Goal: Task Accomplishment & Management: Use online tool/utility

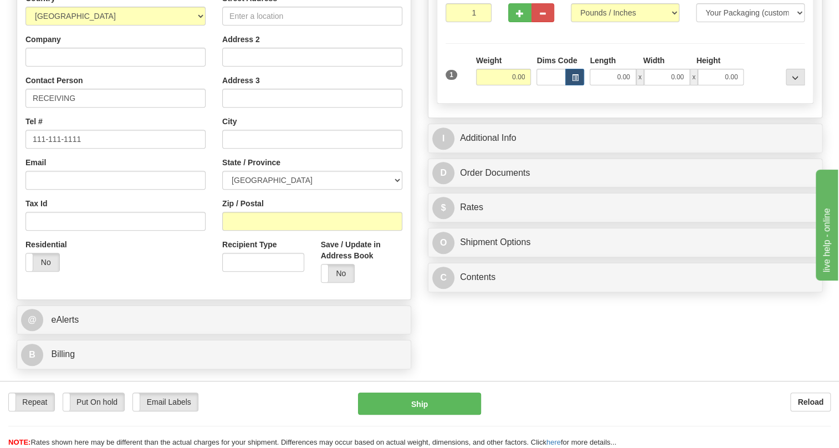
scroll to position [201, 0]
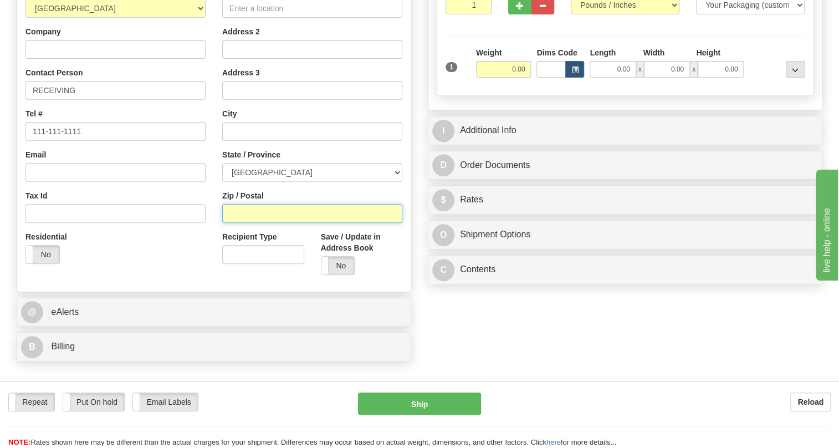
click at [244, 223] on input "Zip / Postal" at bounding box center [312, 213] width 180 height 19
type input "H7P 0H7"
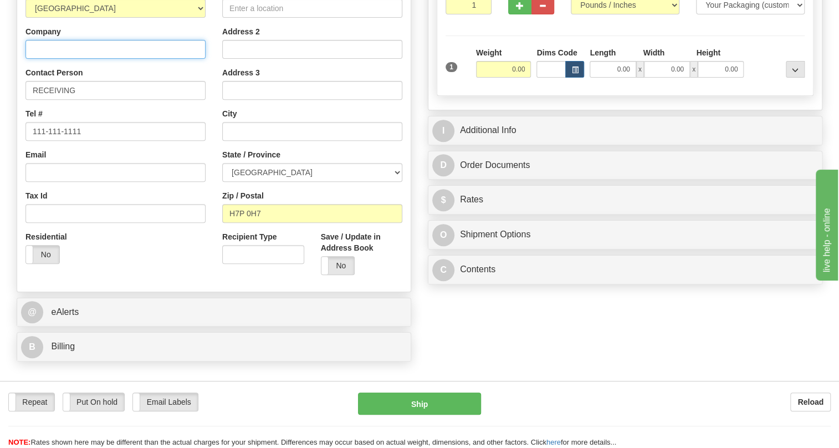
type input "ACE experts-conseils inc."
type input "4880 [PERSON_NAME].-[PERSON_NAME]"
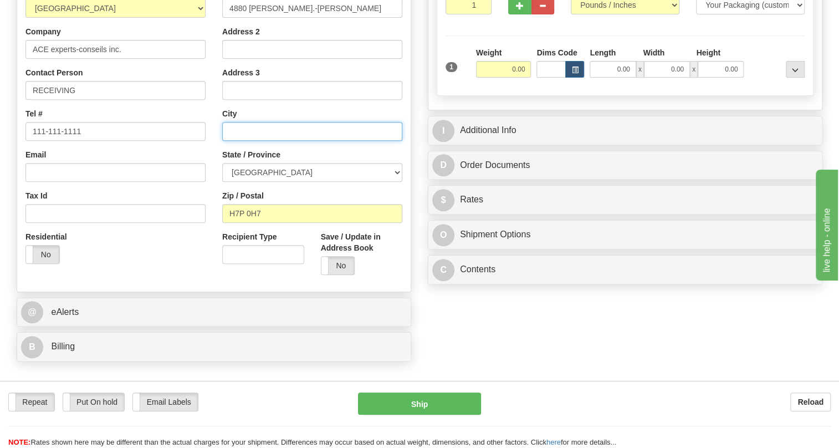
type input "LAVAL"
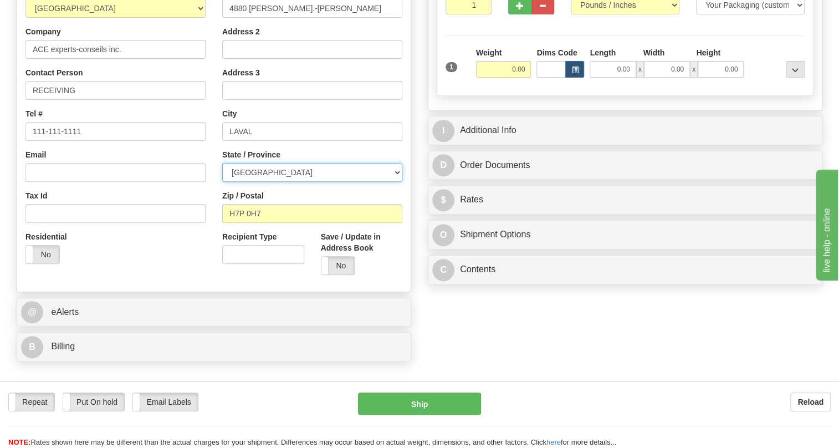
select select "QC"
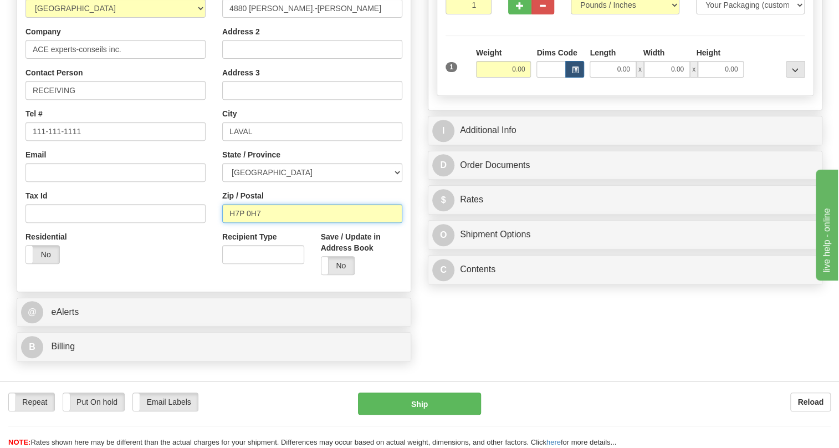
type input "H7P 0H7"
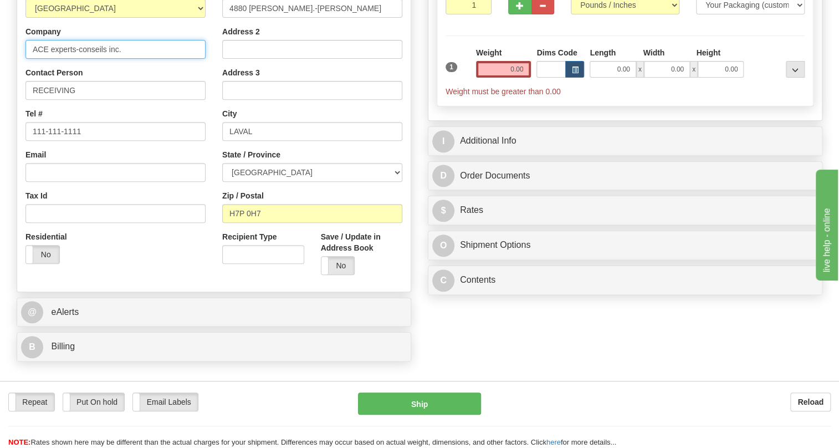
drag, startPoint x: 121, startPoint y: 75, endPoint x: 34, endPoint y: 74, distance: 87.6
click at [34, 59] on input "ACE experts-conseils inc." at bounding box center [116, 49] width 180 height 19
click at [116, 59] on input "Rffy Keusseyan" at bounding box center [116, 49] width 180 height 19
type input "Raffi Keusseyan"
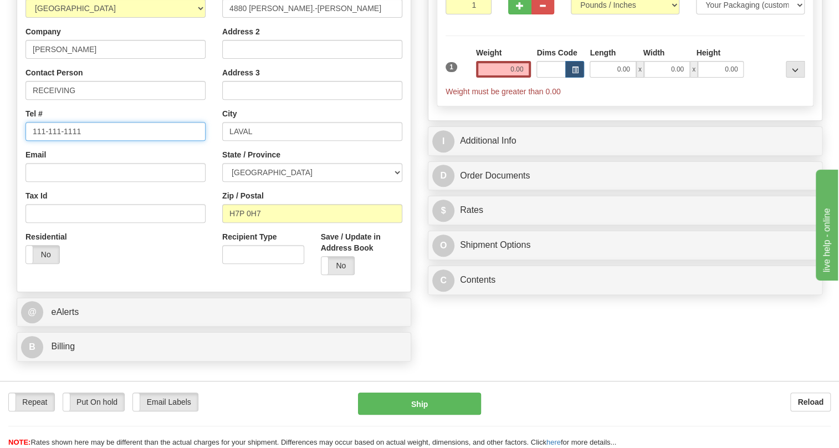
drag, startPoint x: 77, startPoint y: 154, endPoint x: 1, endPoint y: 157, distance: 75.5
click at [1, 157] on div "Toggle navigation Settings Shipping Preferences Fields Preferences New" at bounding box center [419, 111] width 839 height 625
type input "[PHONE_NUMBER]"
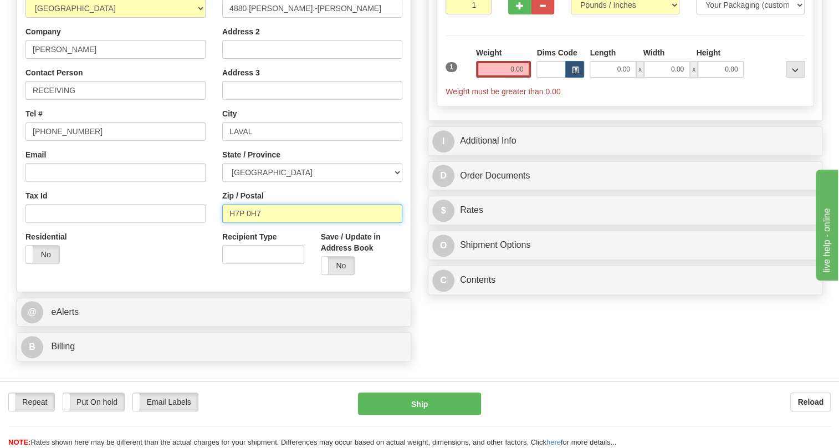
drag, startPoint x: 242, startPoint y: 237, endPoint x: 222, endPoint y: 237, distance: 20.0
click at [222, 223] on input "H7P 0H7" at bounding box center [312, 213] width 180 height 19
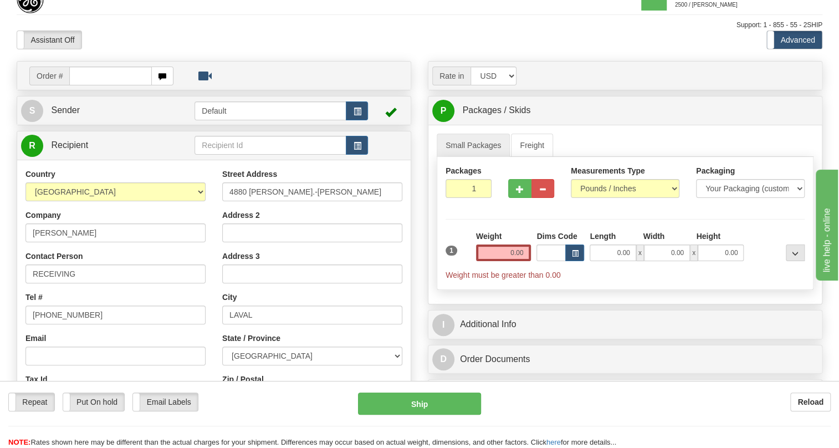
scroll to position [0, 0]
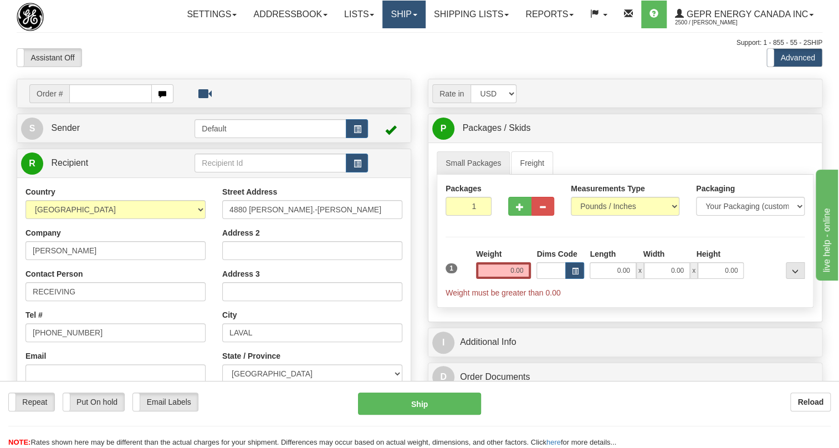
click at [414, 11] on link "Ship" at bounding box center [404, 15] width 43 height 28
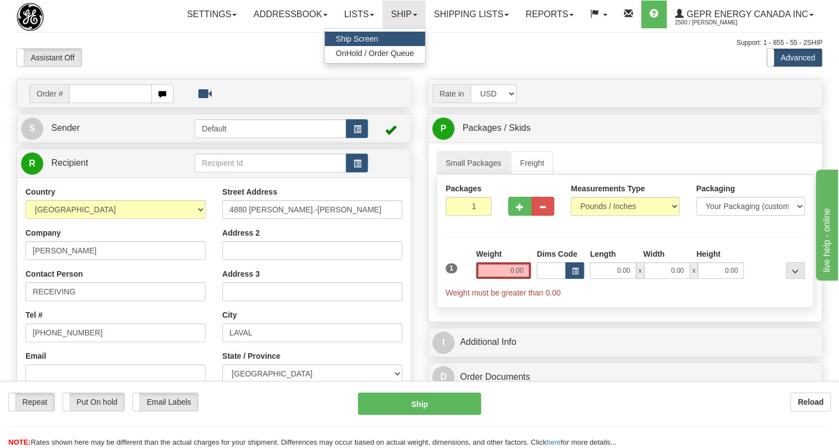
click at [360, 38] on span "Ship Screen" at bounding box center [357, 38] width 42 height 9
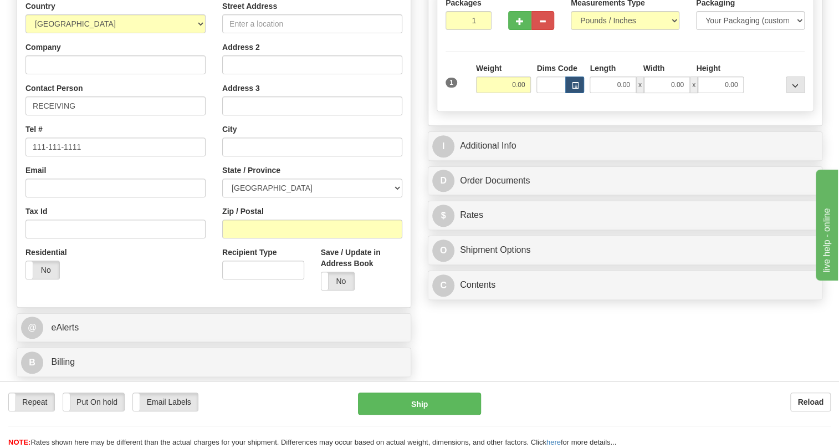
scroll to position [201, 0]
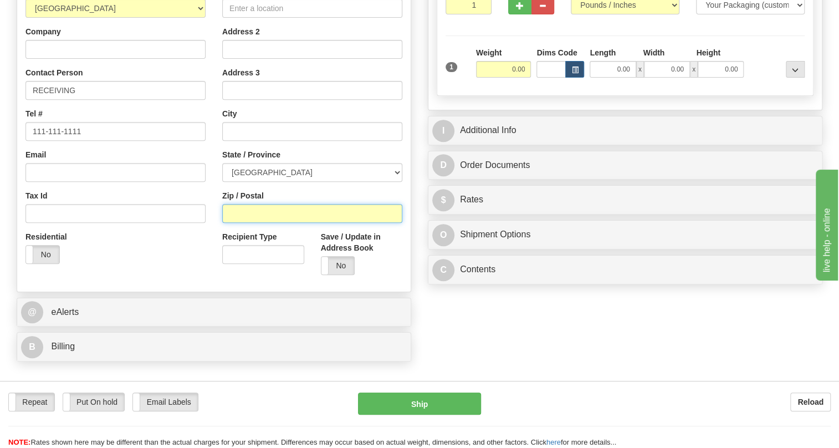
click at [233, 223] on input "Zip / Postal" at bounding box center [312, 213] width 180 height 19
paste input "H7P 0H7"
type input "H7P 0H7"
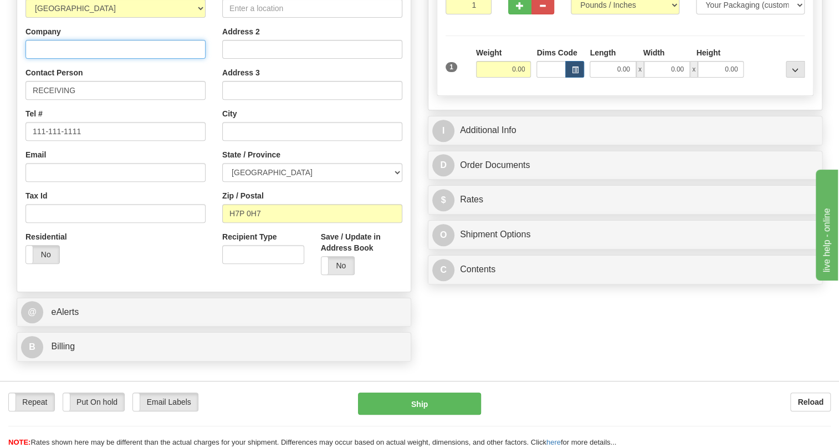
type input "ACE experts-conseils inc."
type input "4880 [PERSON_NAME].-[PERSON_NAME]"
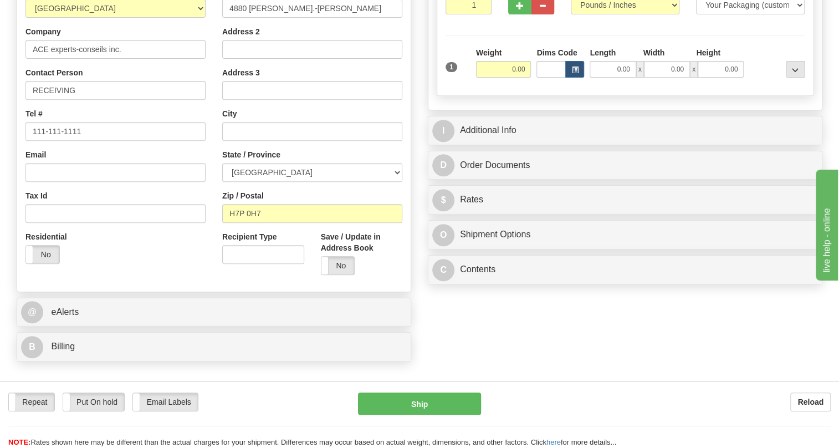
type input "LAVAL"
select select "QC"
type input "H7P 0H7"
click at [88, 100] on input "RECEIVING" at bounding box center [116, 90] width 180 height 19
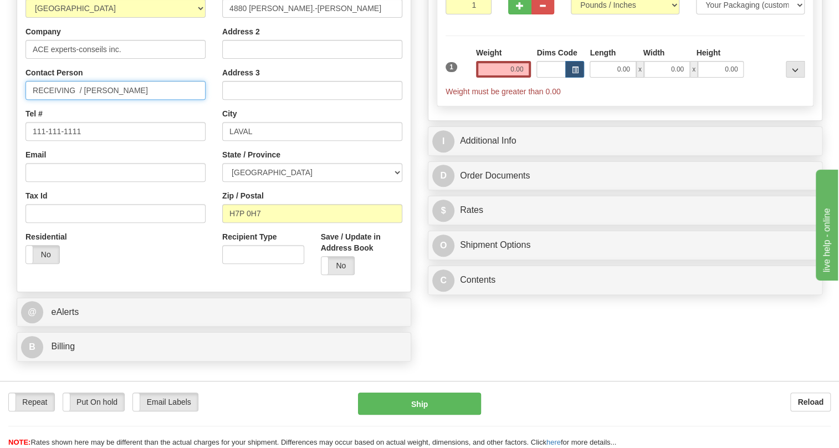
type input "RECEIVING / [PERSON_NAME]"
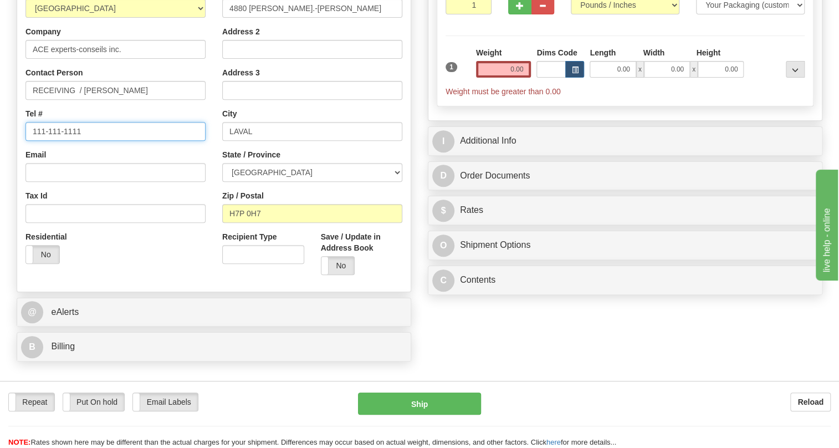
drag, startPoint x: 78, startPoint y: 156, endPoint x: 27, endPoint y: 160, distance: 51.2
click at [27, 141] on input "111-111-1111" at bounding box center [116, 131] width 180 height 19
type input "[PHONE_NUMBER]"
click at [501, 78] on input "0.00" at bounding box center [503, 69] width 55 height 17
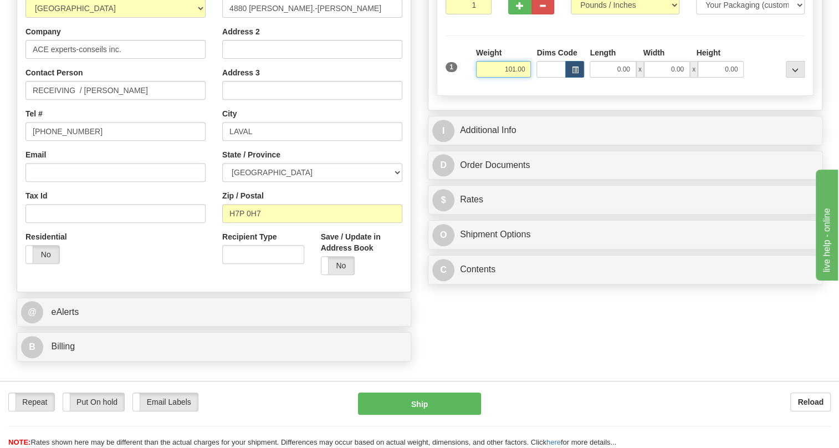
type input "101.00"
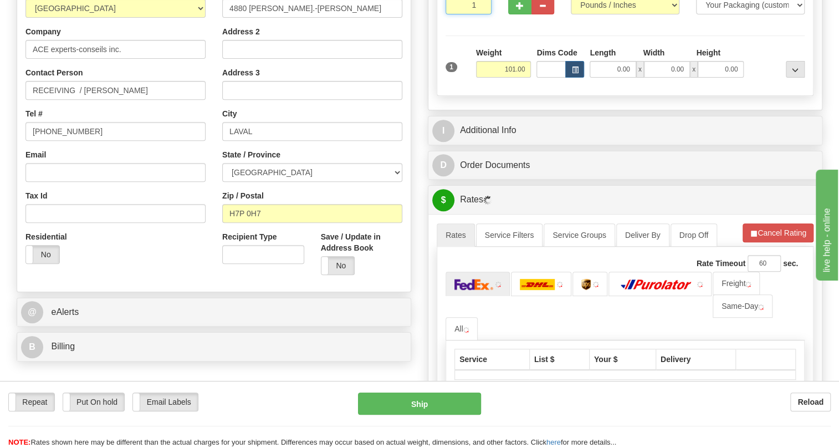
click at [471, 14] on input "1" at bounding box center [469, 5] width 46 height 19
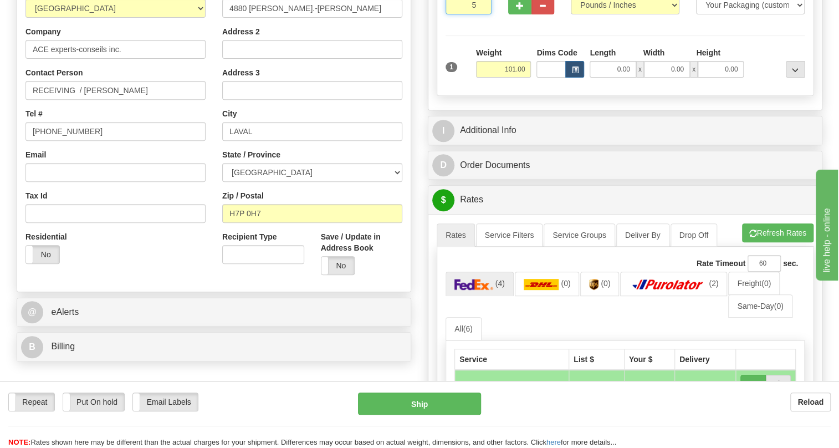
type input "5"
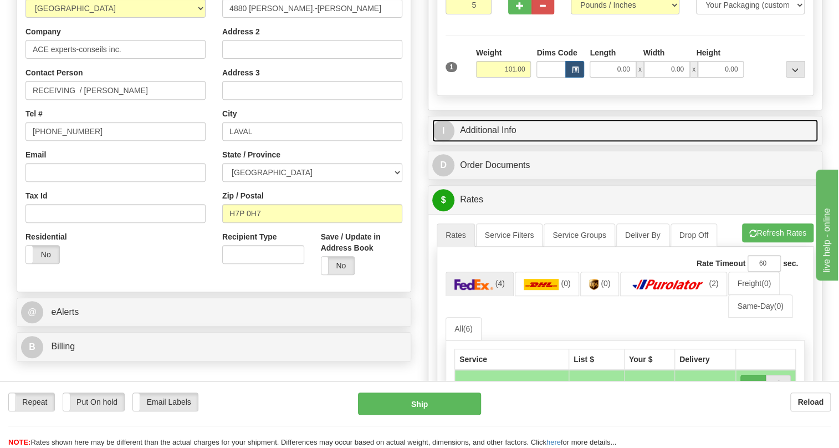
click at [496, 142] on link "I Additional Info" at bounding box center [625, 130] width 386 height 23
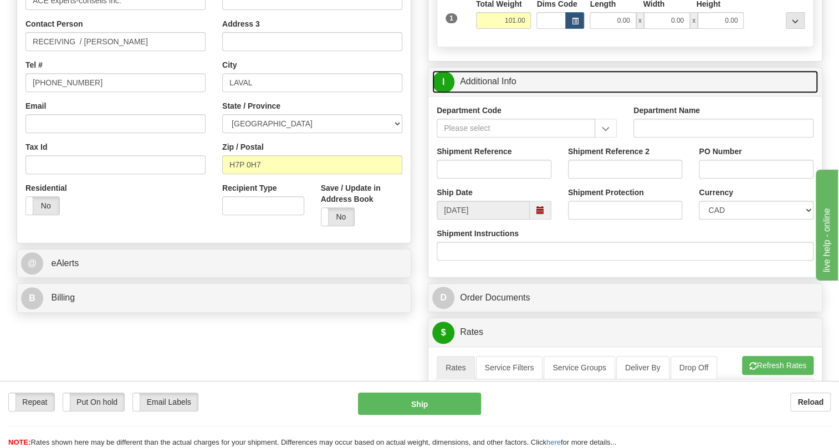
scroll to position [252, 0]
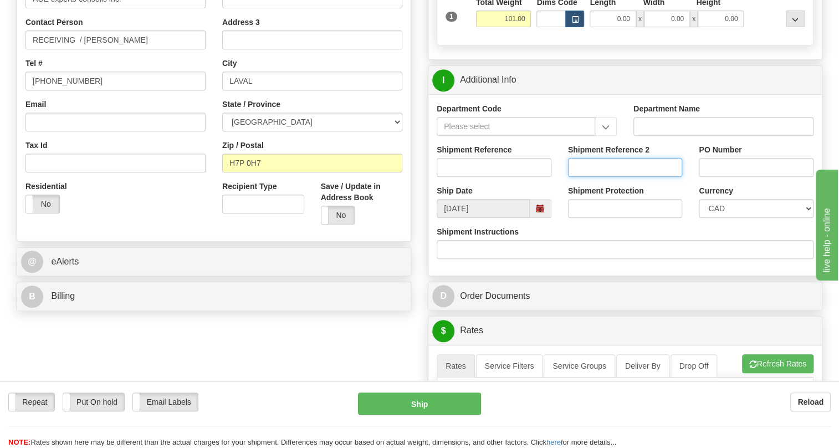
click at [602, 177] on input "Shipment Reference 2" at bounding box center [625, 167] width 115 height 19
type input "[PERSON_NAME]"
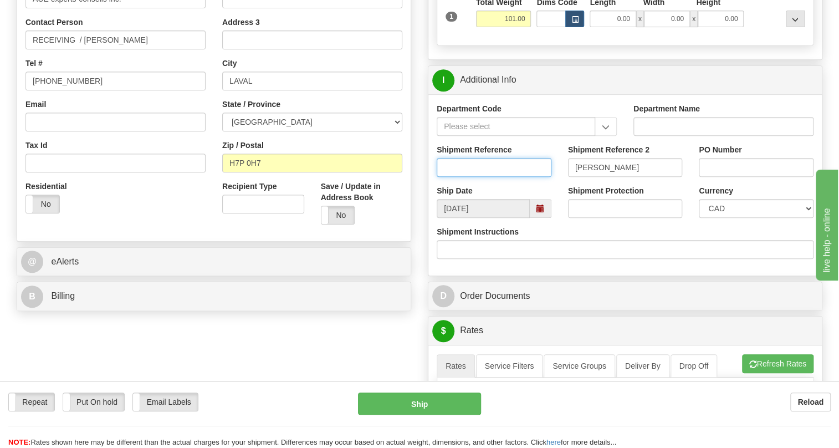
click at [466, 177] on input "Shipment Reference" at bounding box center [494, 167] width 115 height 19
type input "GS52PGA25024"
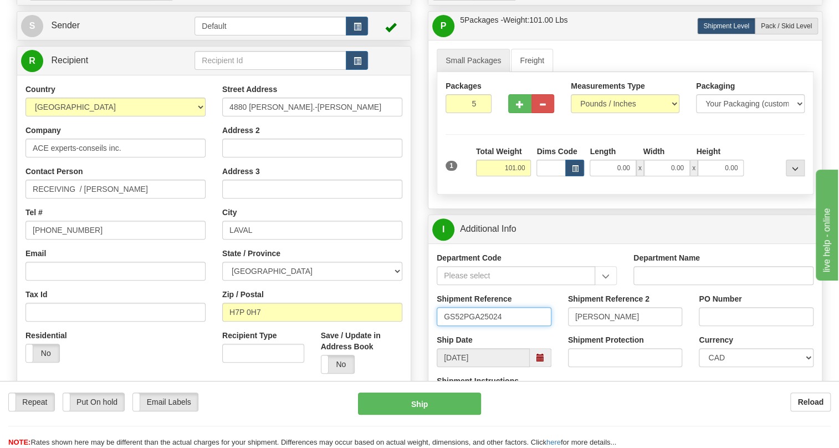
scroll to position [100, 0]
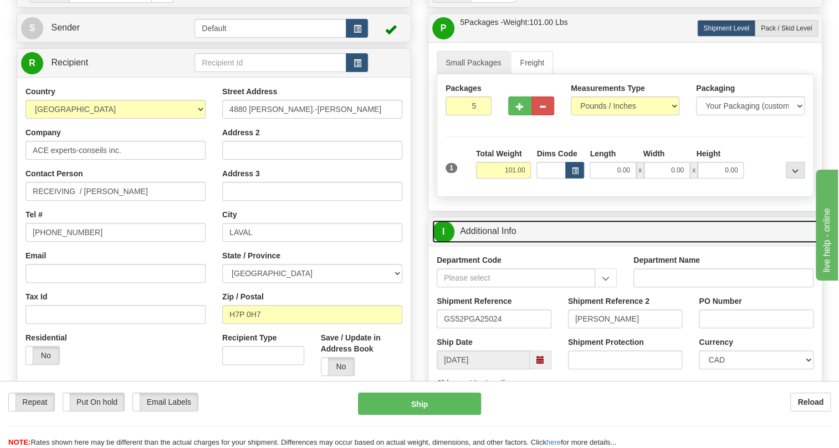
click at [487, 243] on link "I Additional Info" at bounding box center [625, 231] width 386 height 23
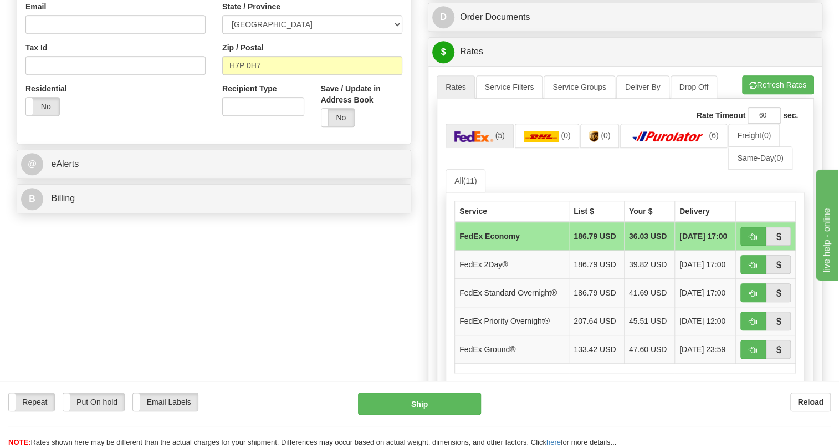
scroll to position [353, 0]
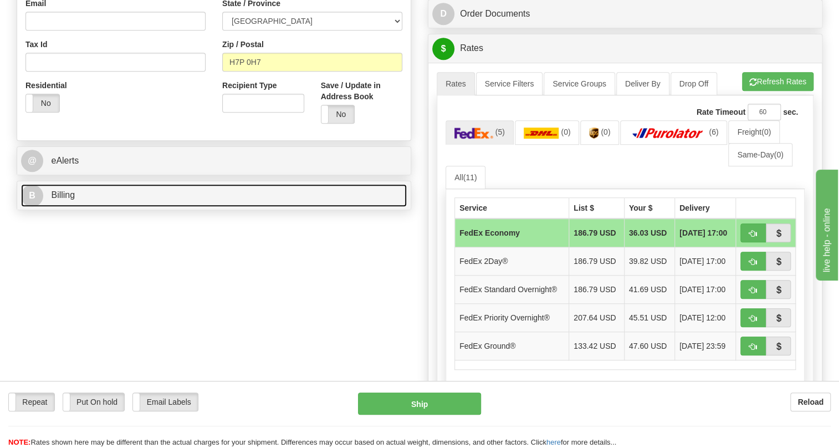
click at [62, 200] on span "Billing" at bounding box center [63, 194] width 24 height 9
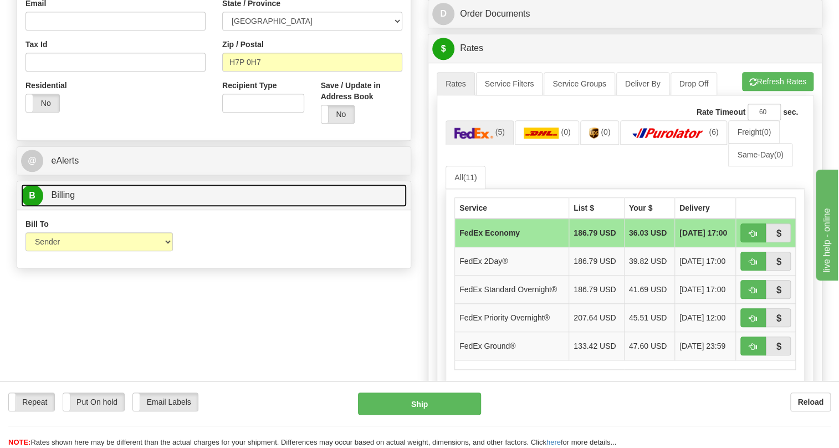
click at [62, 200] on span "Billing" at bounding box center [63, 194] width 24 height 9
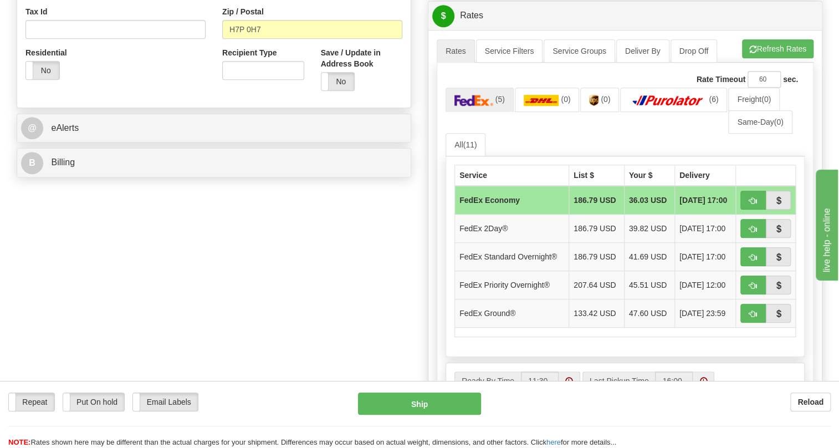
scroll to position [403, 0]
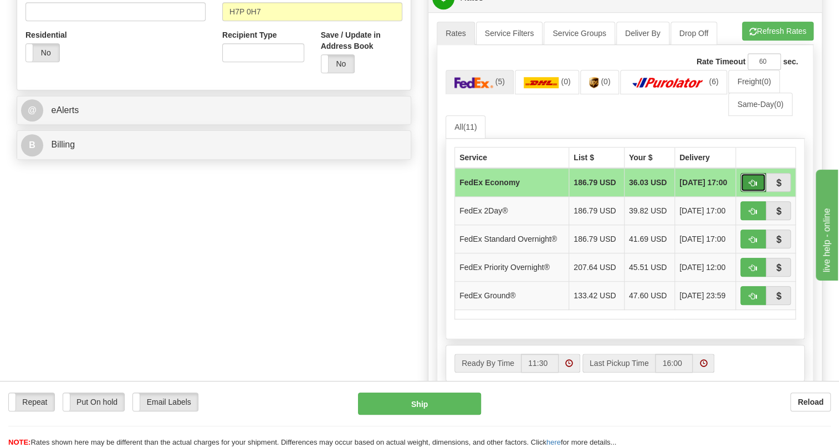
click at [751, 187] on span "button" at bounding box center [754, 183] width 8 height 7
type input "20"
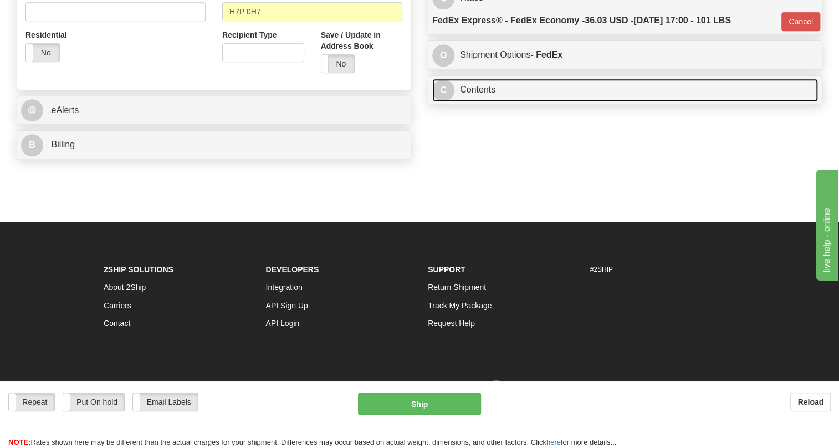
click at [477, 101] on link "C Contents" at bounding box center [625, 90] width 386 height 23
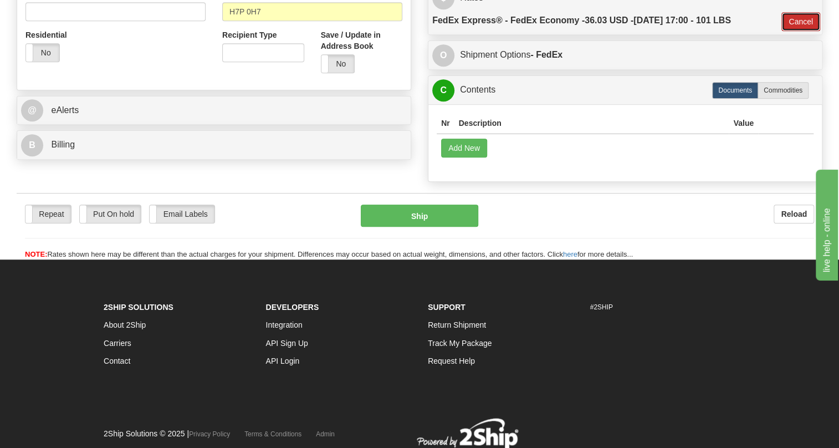
click at [803, 31] on button "Cancel" at bounding box center [801, 21] width 39 height 19
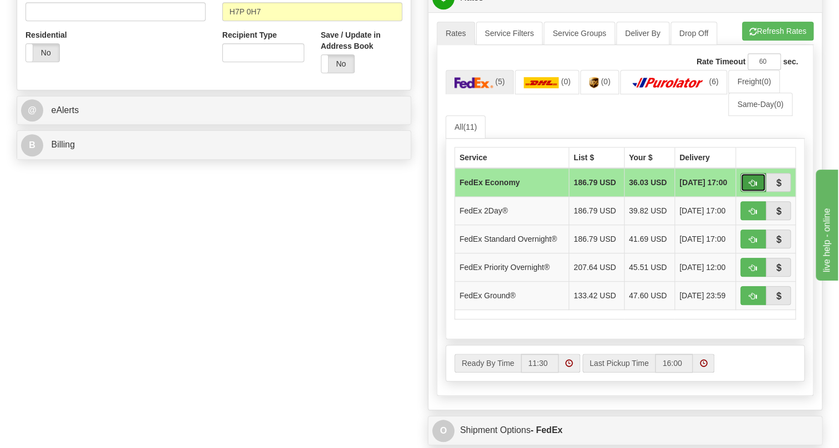
click at [753, 187] on span "button" at bounding box center [754, 183] width 8 height 7
type input "20"
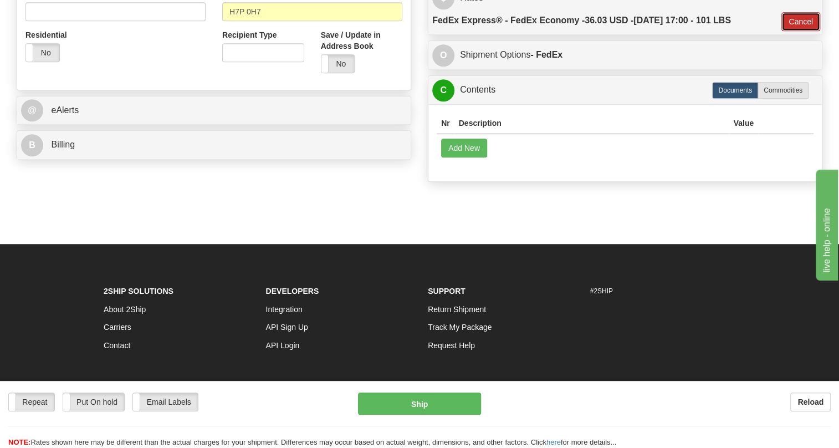
click at [801, 31] on button "Cancel" at bounding box center [801, 21] width 39 height 19
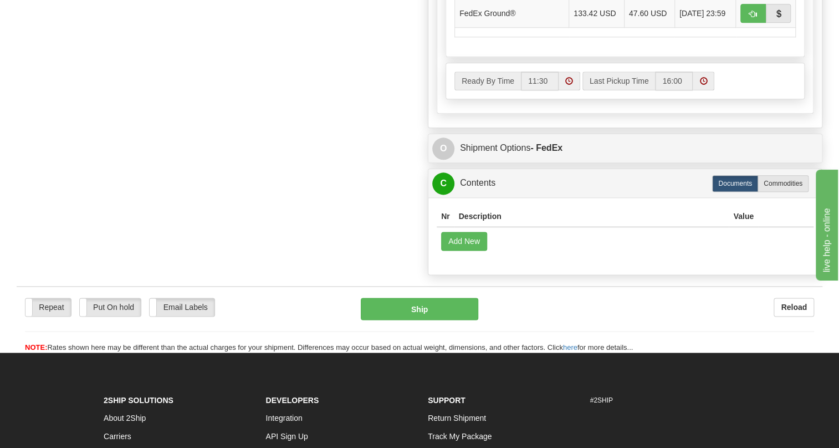
scroll to position [705, 0]
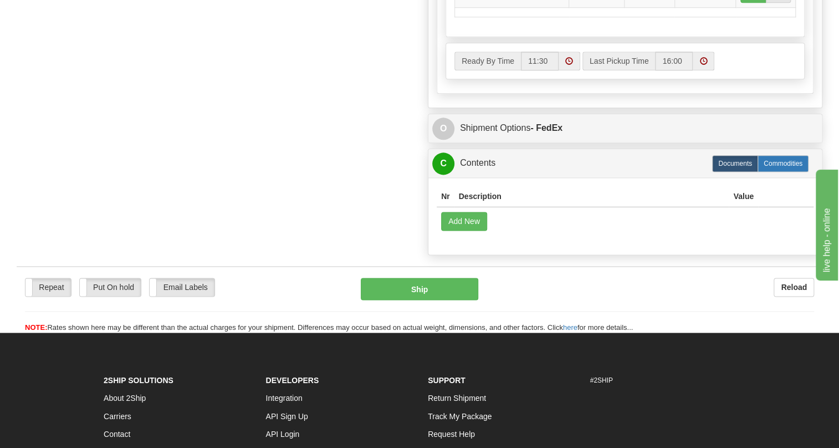
click at [783, 172] on label "Commodities" at bounding box center [783, 163] width 51 height 17
radio input "true"
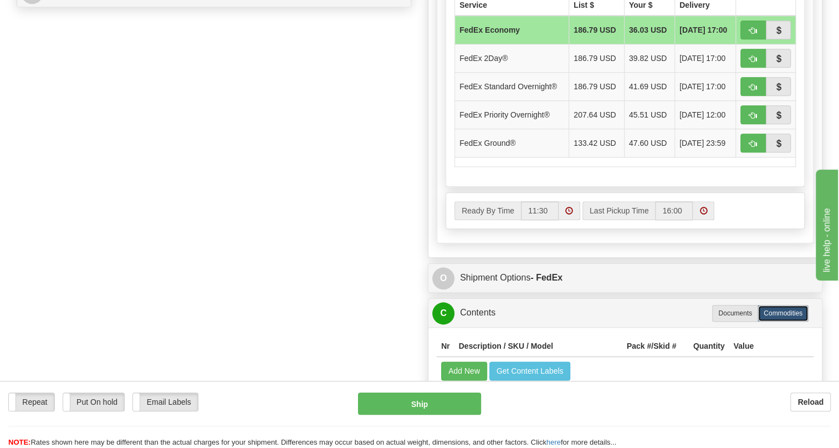
scroll to position [532, 0]
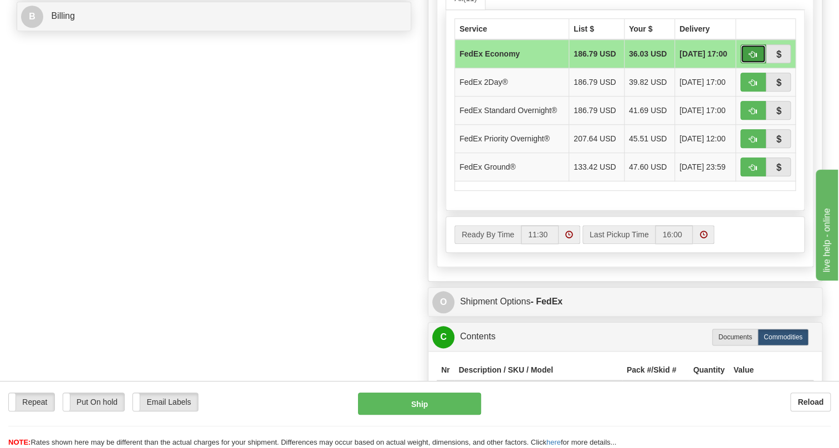
click at [753, 58] on span "button" at bounding box center [754, 54] width 8 height 7
type input "20"
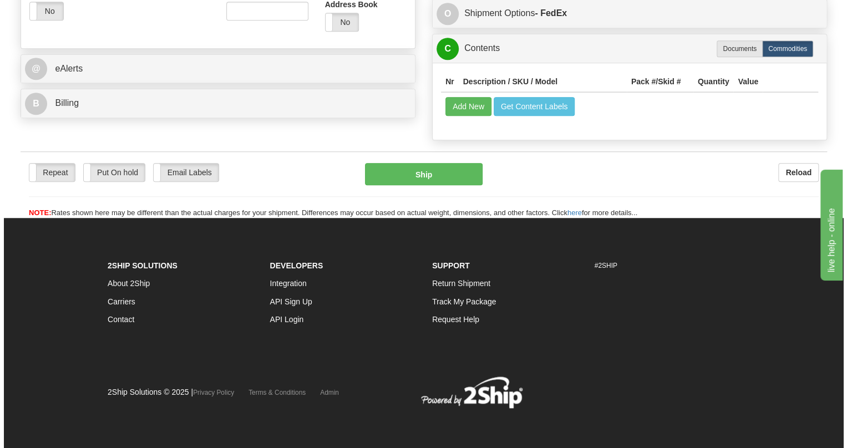
scroll to position [470, 0]
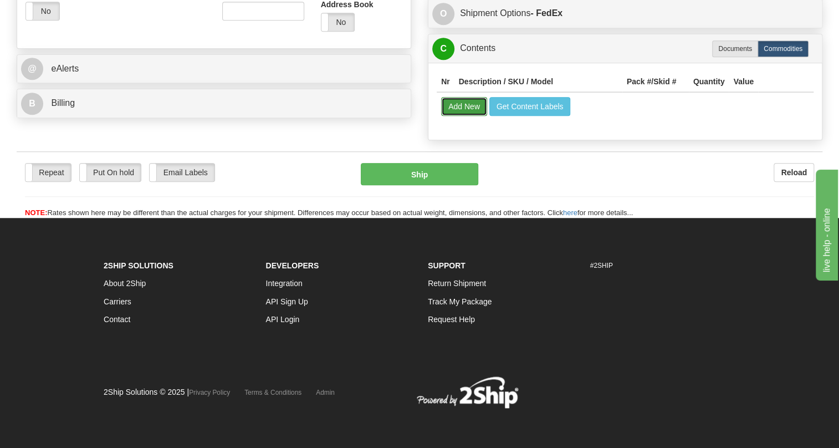
click at [460, 103] on button "Add New" at bounding box center [464, 106] width 46 height 19
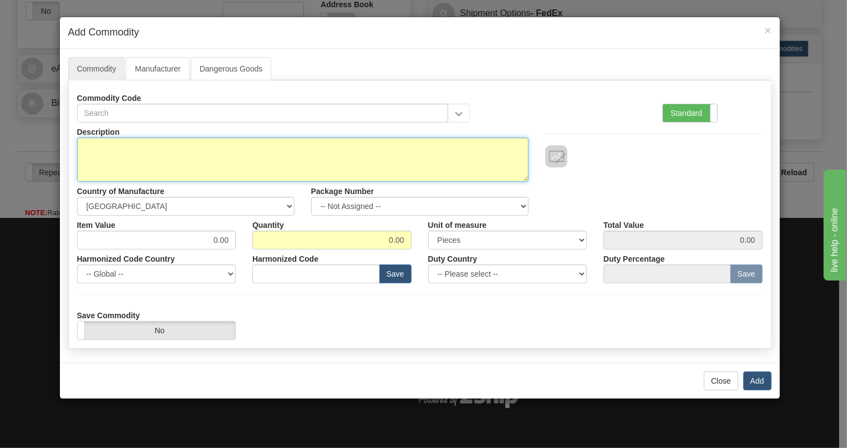
click at [95, 149] on textarea "Description" at bounding box center [302, 160] width 451 height 44
type textarea "YQB04 Remote HMI Client"
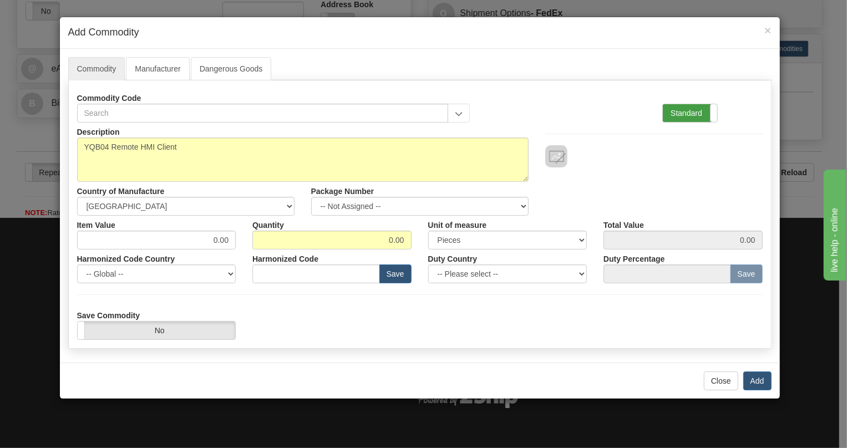
click at [684, 109] on label "Standard" at bounding box center [690, 113] width 54 height 18
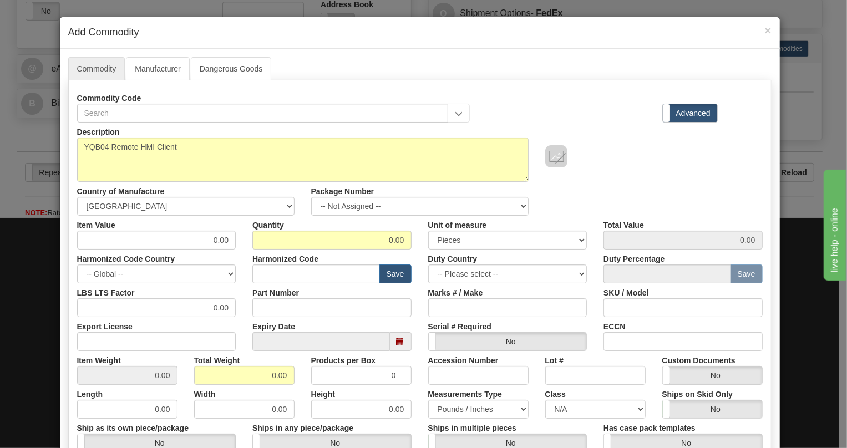
scroll to position [50, 0]
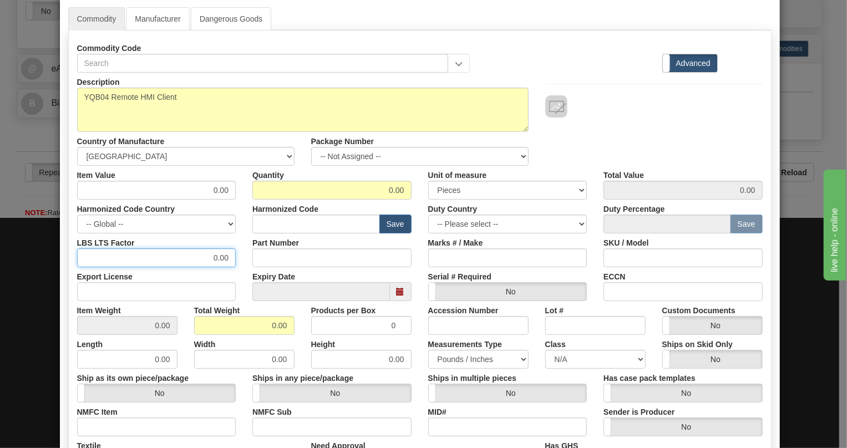
click at [203, 260] on input "0.00" at bounding box center [156, 257] width 159 height 19
type input "1.00"
click at [262, 322] on input "0.00" at bounding box center [244, 325] width 100 height 19
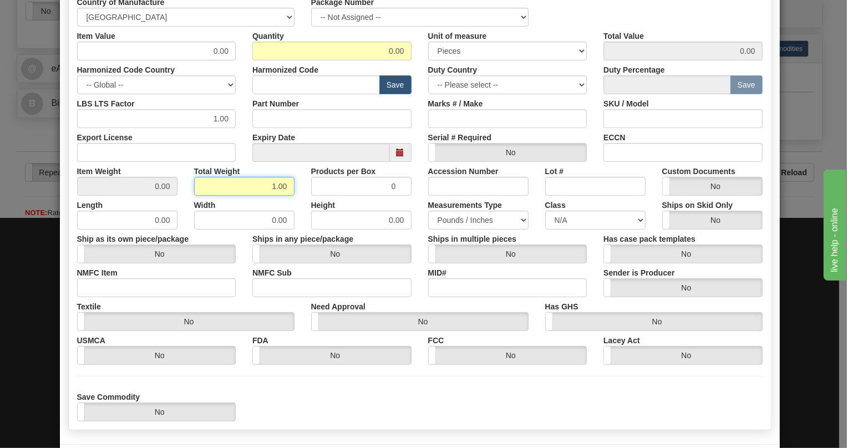
scroll to position [237, 0]
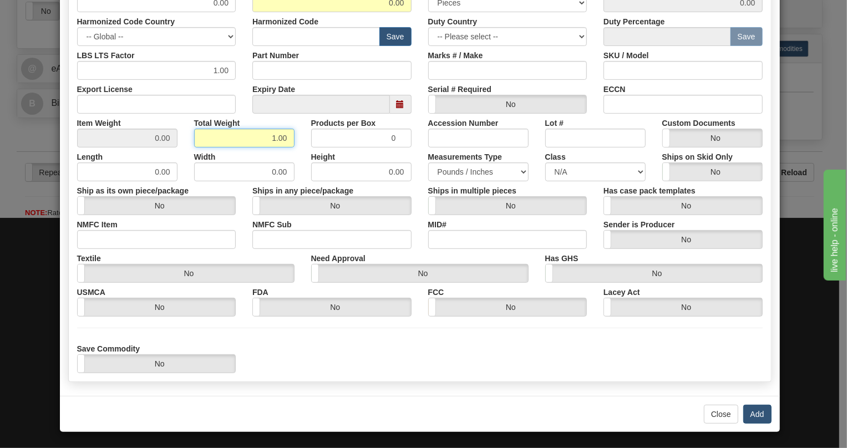
type input "1.00"
type input "Infinity"
click at [752, 415] on button "Add" at bounding box center [757, 414] width 28 height 19
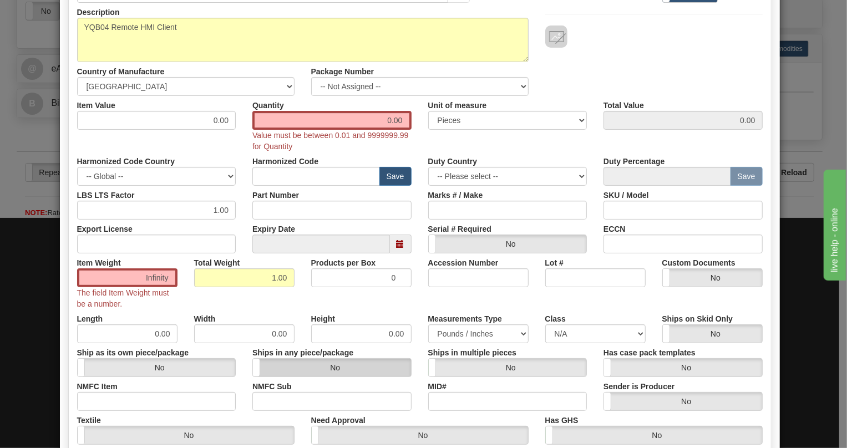
scroll to position [86, 0]
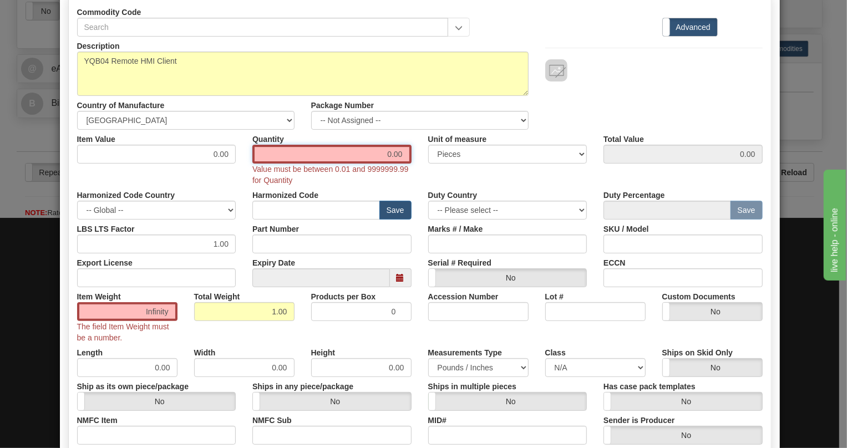
click at [382, 152] on input "0.00" at bounding box center [331, 154] width 159 height 19
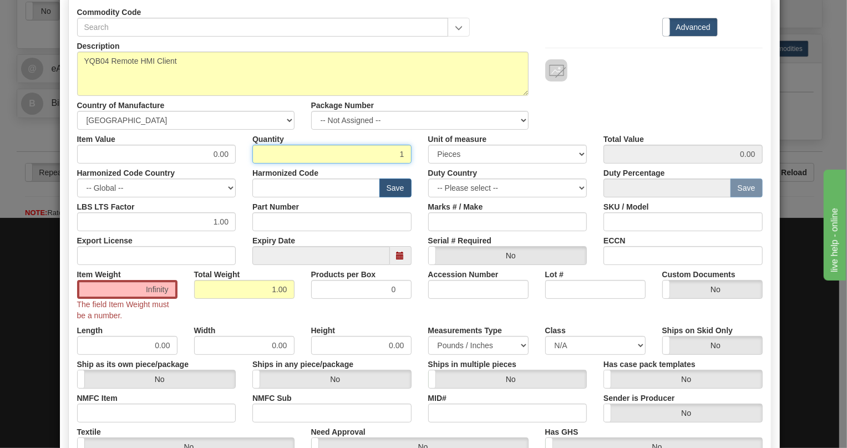
type input "1"
click at [233, 202] on div "LBS LTS Factor 1.00" at bounding box center [157, 214] width 176 height 34
click at [277, 289] on input "Infinity" at bounding box center [244, 289] width 100 height 19
type input "1.00"
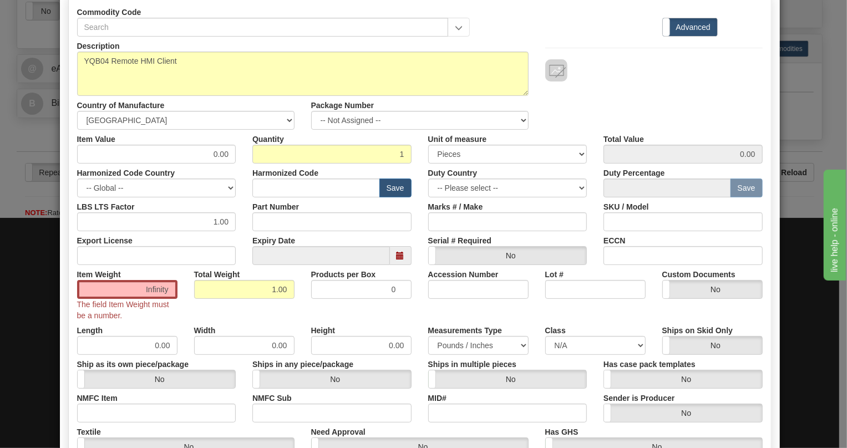
type input "1.0000"
click at [412, 303] on div "Item Weight 1.0000 The field Item Weight must be a number. Total Weight 1.00 Pr…" at bounding box center [420, 293] width 702 height 56
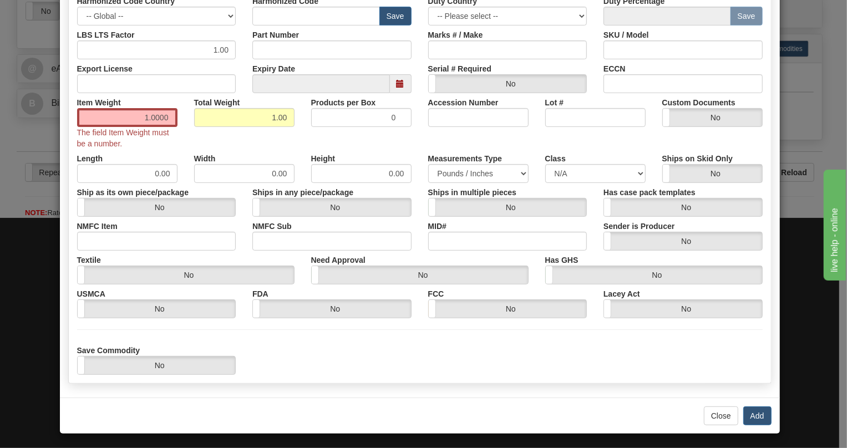
scroll to position [259, 0]
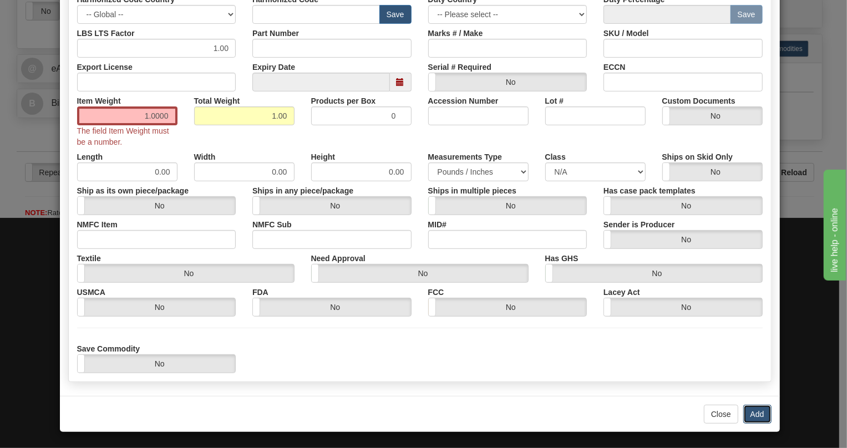
click at [752, 413] on button "Add" at bounding box center [757, 414] width 28 height 19
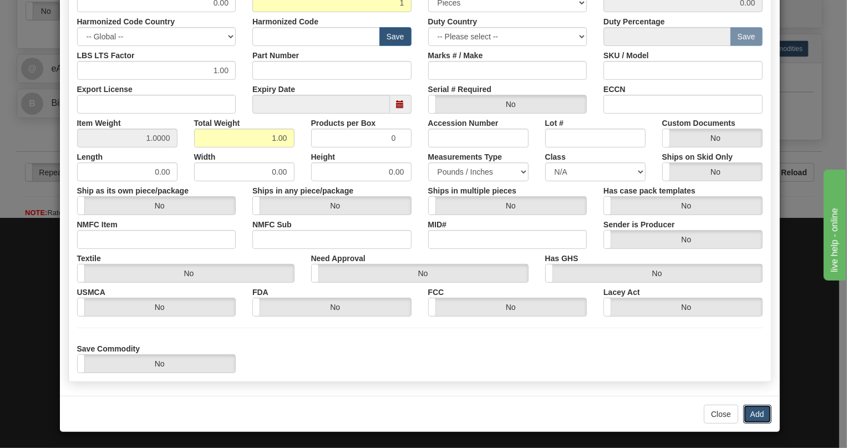
scroll to position [0, 0]
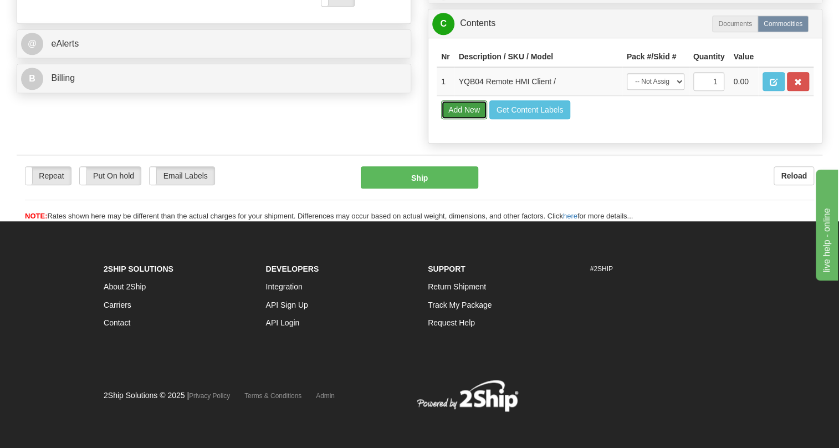
click at [456, 119] on button "Add New" at bounding box center [464, 109] width 46 height 19
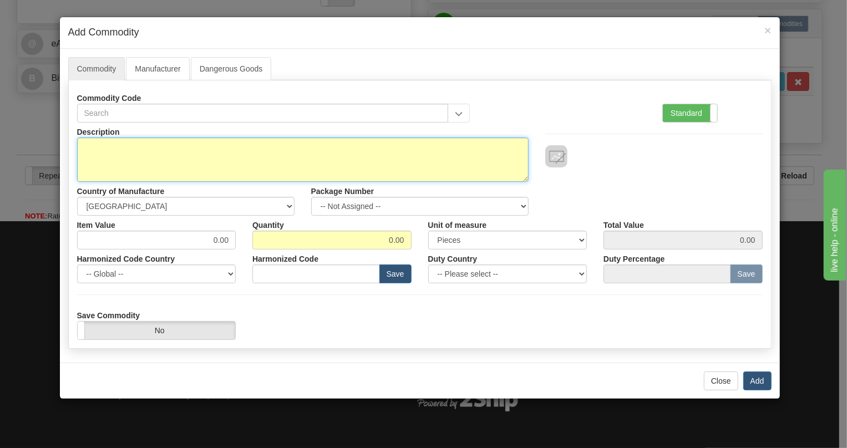
click at [124, 151] on textarea "Description" at bounding box center [302, 160] width 451 height 44
type textarea "Q"
type textarea "YQB01 Remote HMI DELL Client"
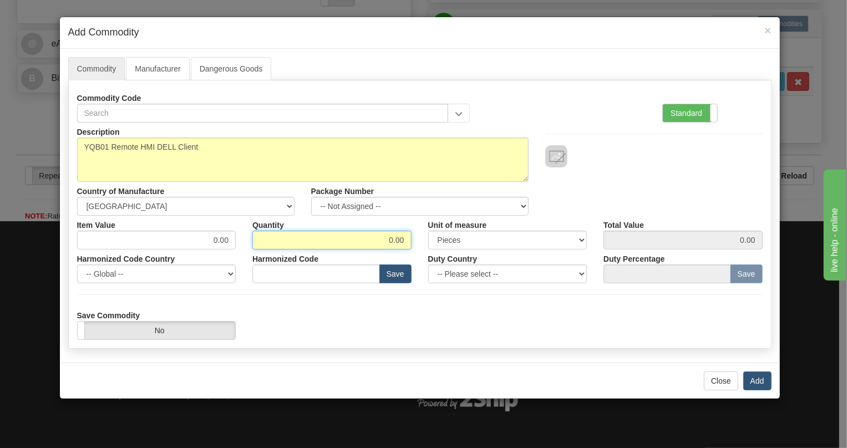
click at [390, 237] on input "0.00" at bounding box center [331, 240] width 159 height 19
type input "1"
drag, startPoint x: 683, startPoint y: 113, endPoint x: 614, endPoint y: 131, distance: 70.6
click at [682, 113] on label "Standard" at bounding box center [690, 113] width 54 height 18
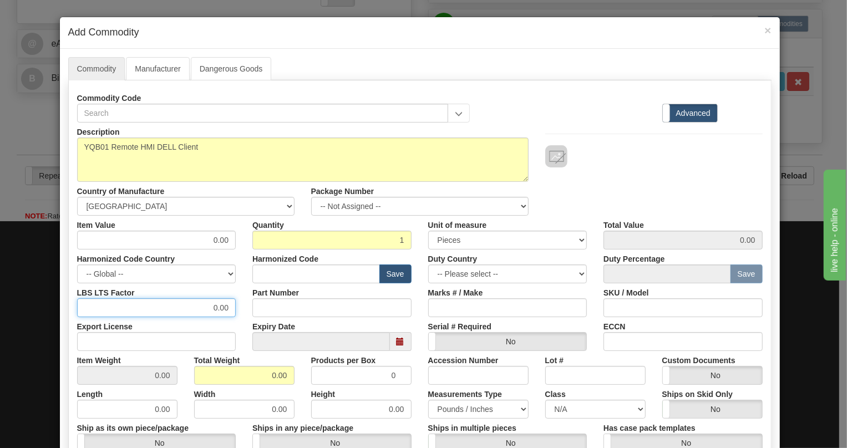
click at [198, 309] on input "0.00" at bounding box center [156, 307] width 159 height 19
type input "1.00"
click at [260, 376] on input "0.00" at bounding box center [244, 375] width 100 height 19
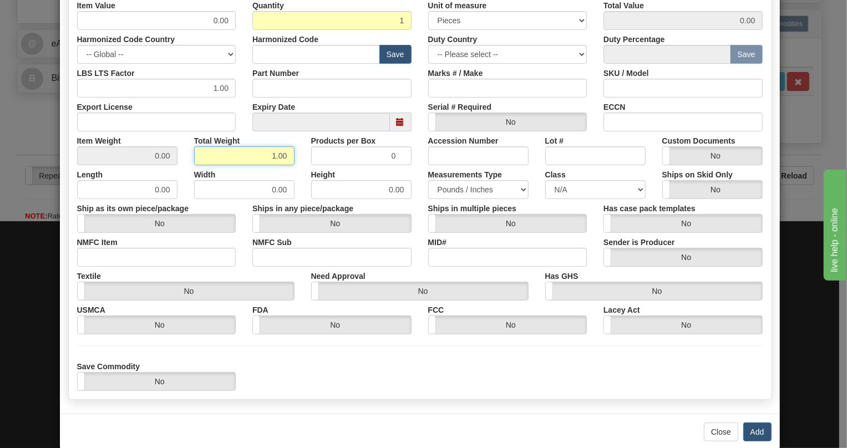
scroll to position [237, 0]
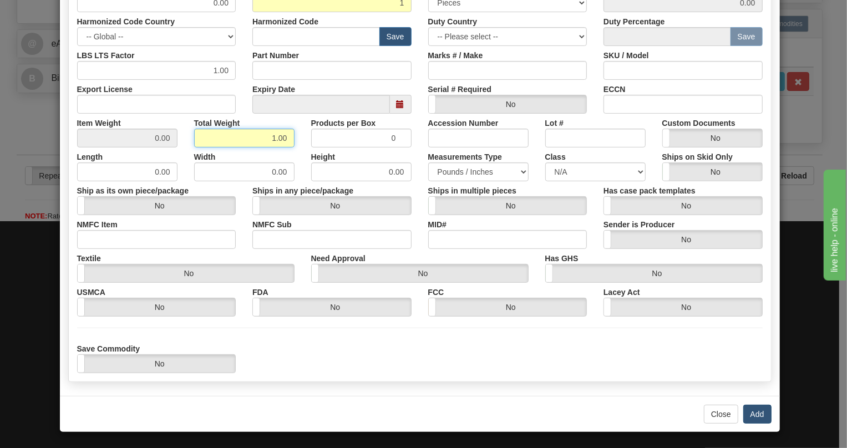
type input "1.00"
type input "1.0000"
click at [750, 413] on button "Add" at bounding box center [757, 414] width 28 height 19
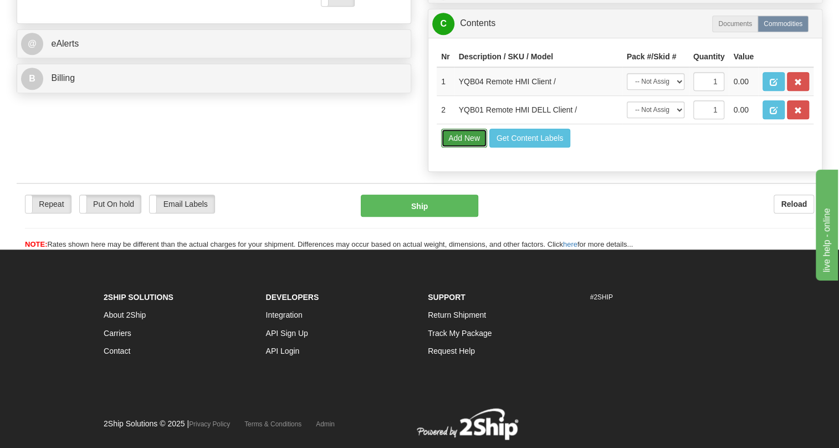
click at [464, 147] on button "Add New" at bounding box center [464, 138] width 46 height 19
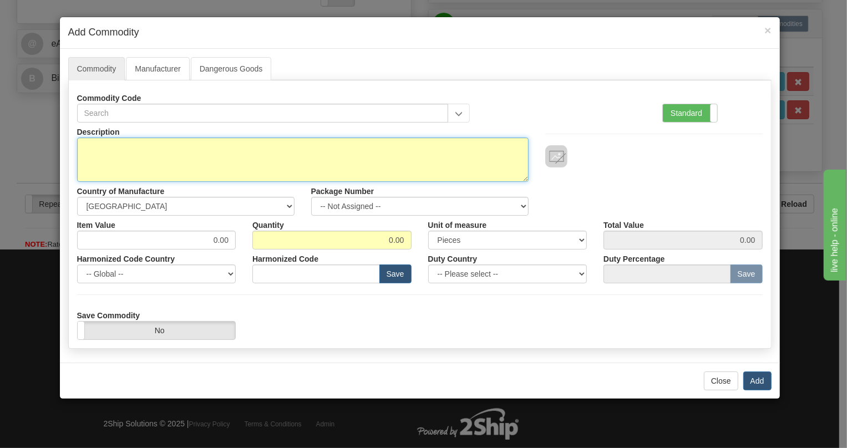
click at [110, 144] on textarea "Description" at bounding box center [302, 160] width 451 height 44
type textarea "YQB04 HMI Client"
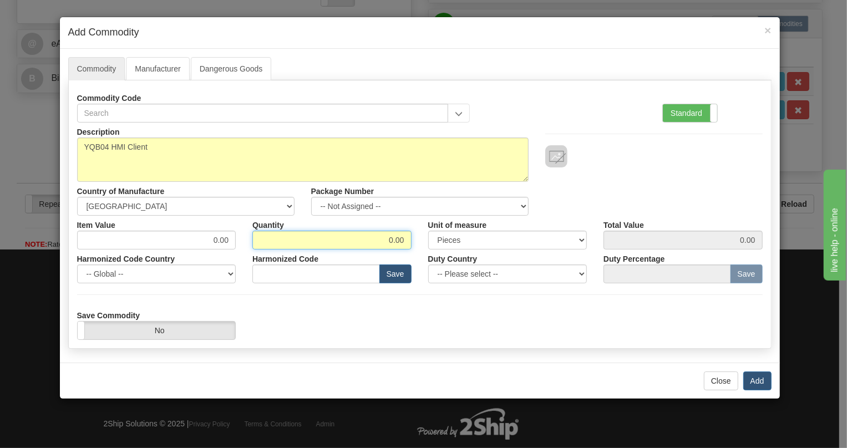
click at [392, 240] on input "0.00" at bounding box center [331, 240] width 159 height 19
type input "1"
click at [687, 115] on label "Standard" at bounding box center [690, 113] width 54 height 18
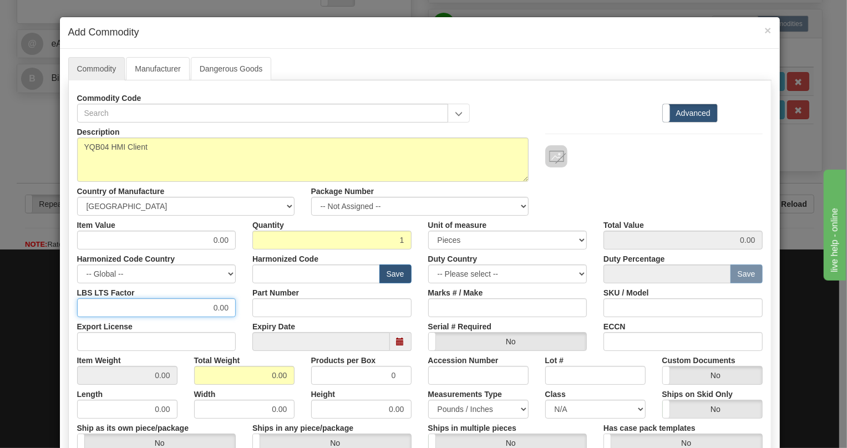
click at [209, 308] on input "0.00" at bounding box center [156, 307] width 159 height 19
type input "1.00"
click at [262, 377] on input "0.00" at bounding box center [244, 375] width 100 height 19
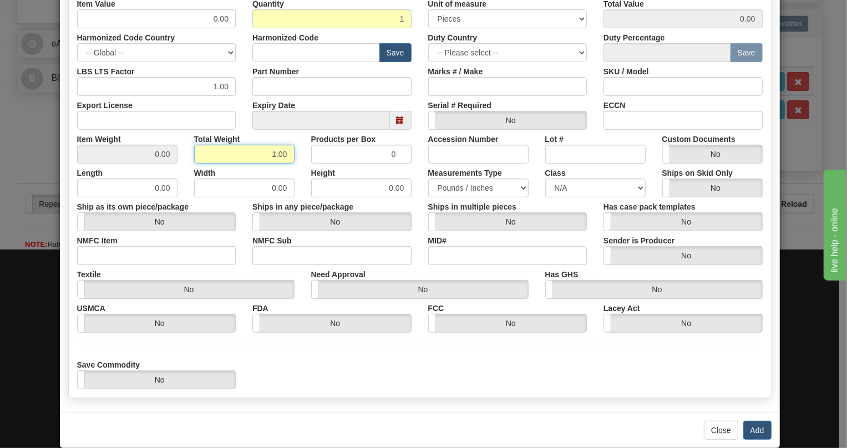
scroll to position [237, 0]
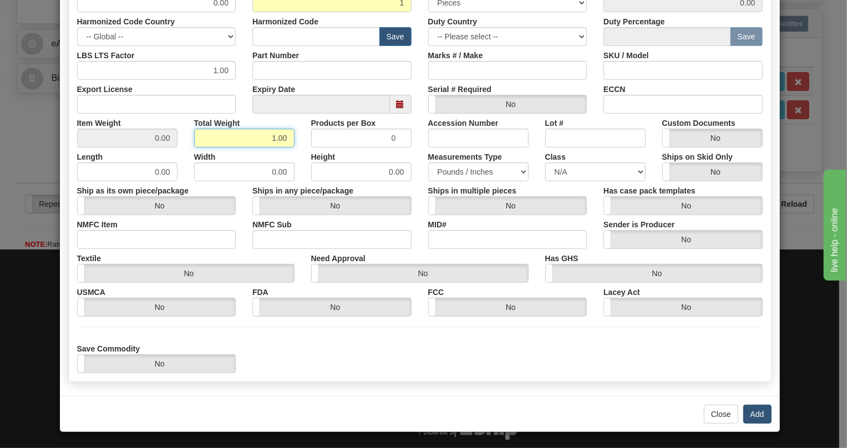
type input "1.00"
type input "1.0000"
click at [758, 411] on button "Add" at bounding box center [757, 414] width 28 height 19
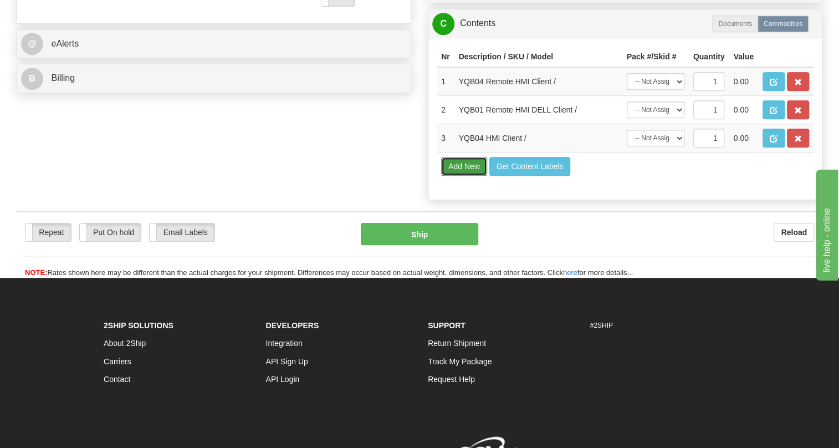
click at [457, 176] on button "Add New" at bounding box center [464, 166] width 46 height 19
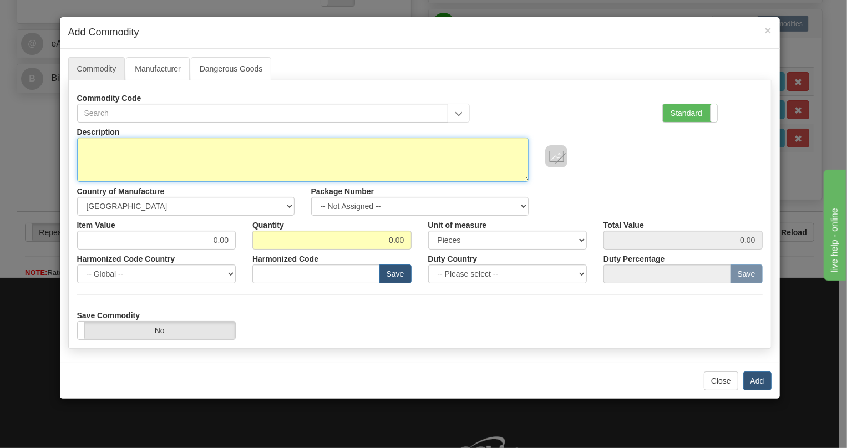
click at [140, 150] on textarea "Description" at bounding box center [302, 160] width 451 height 44
type textarea "a"
type textarea "ACE Communication Devices"
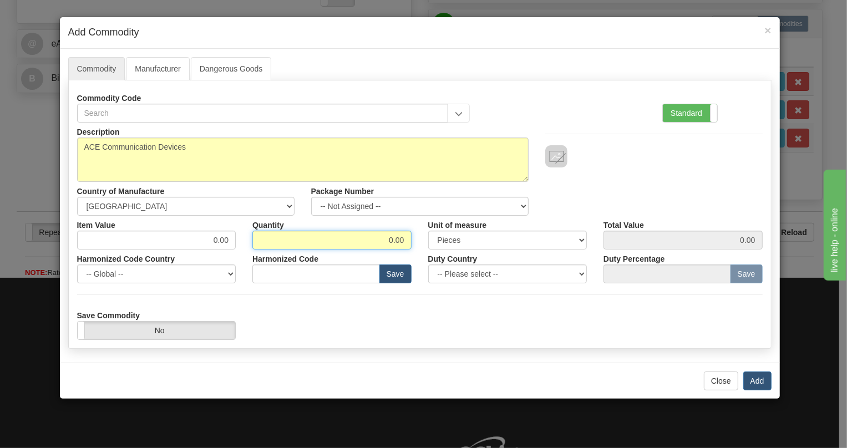
click at [386, 239] on input "0.00" at bounding box center [331, 240] width 159 height 19
type input "1"
click at [674, 108] on label "Standard" at bounding box center [690, 113] width 54 height 18
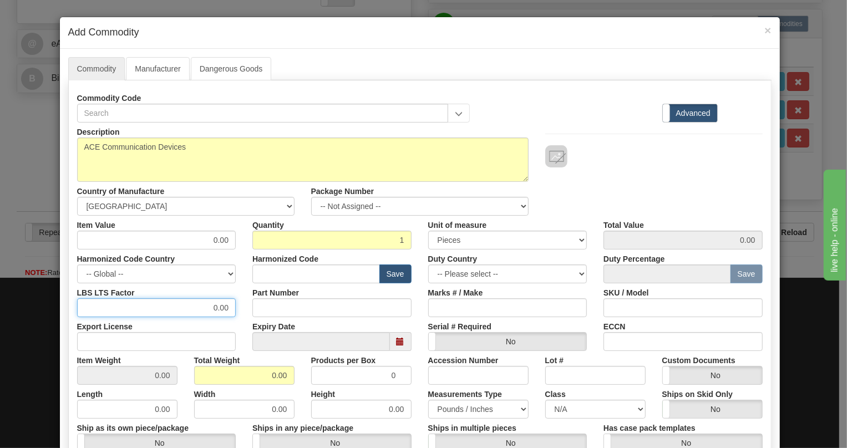
click at [202, 306] on input "0.00" at bounding box center [156, 307] width 159 height 19
type input "1.00"
click at [260, 374] on input "0.00" at bounding box center [244, 375] width 100 height 19
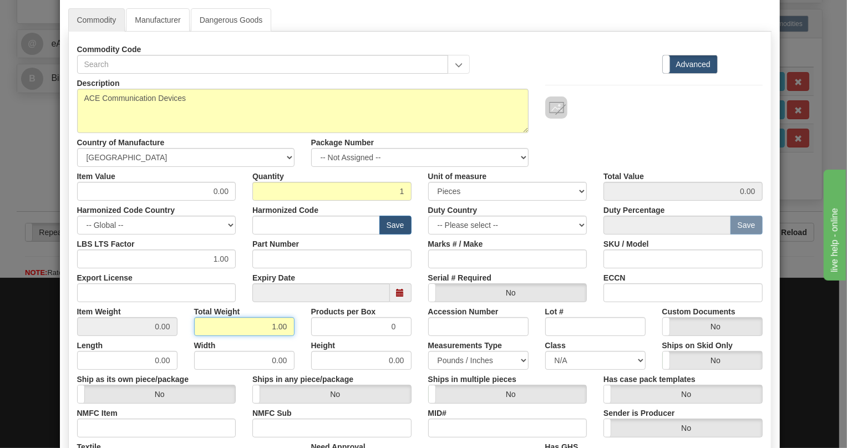
scroll to position [50, 0]
type input "1.00"
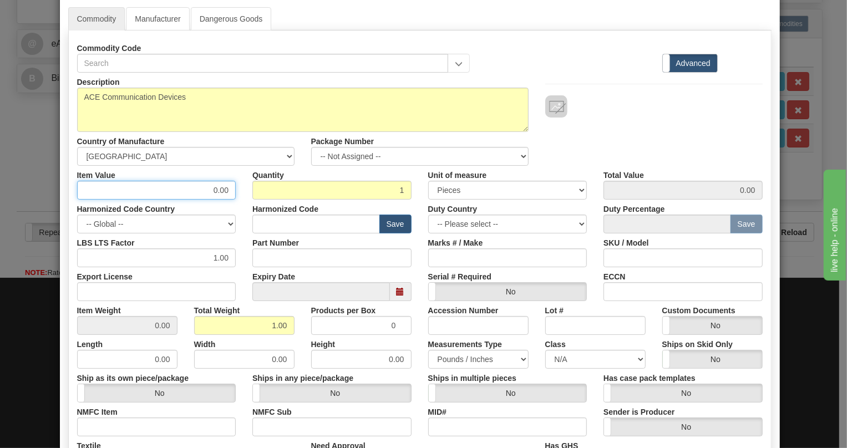
type input "1.0000"
click at [211, 188] on input "0.00" at bounding box center [156, 190] width 159 height 19
type input "500.00"
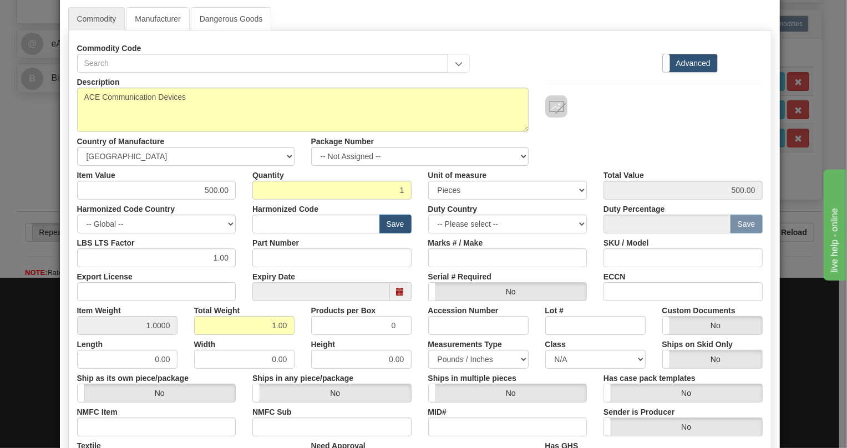
click at [354, 271] on div "Expiry Date" at bounding box center [332, 284] width 176 height 34
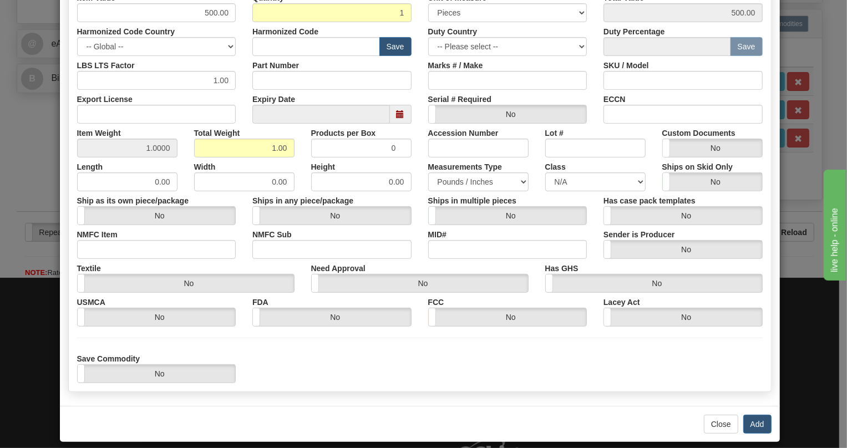
scroll to position [237, 0]
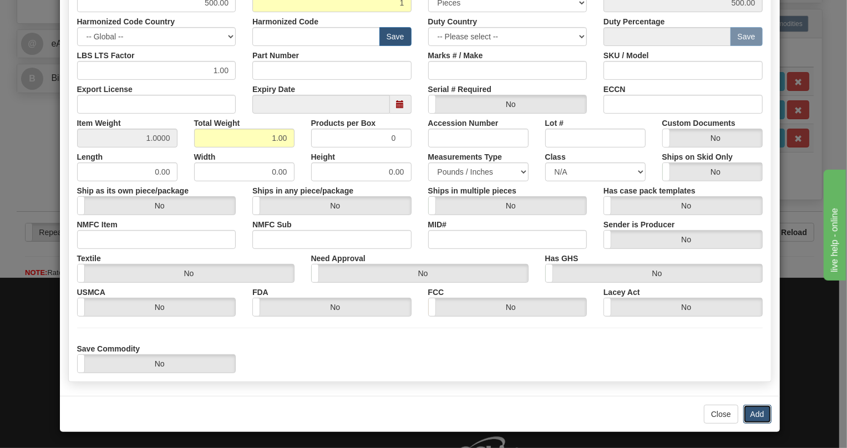
click at [757, 414] on button "Add" at bounding box center [757, 414] width 28 height 19
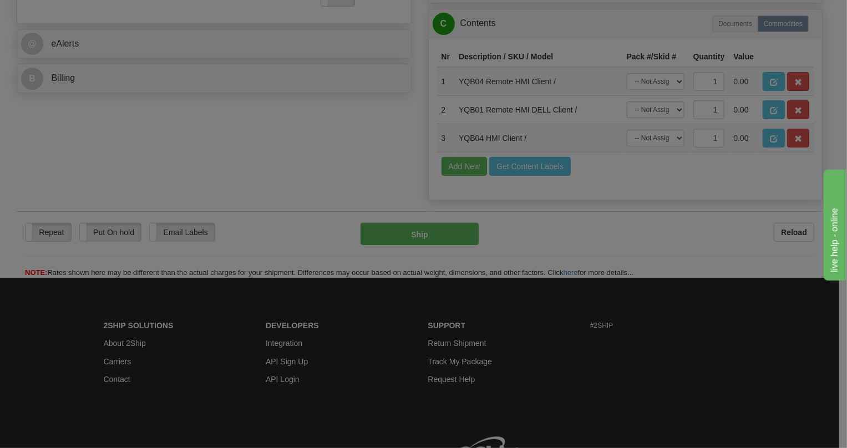
scroll to position [0, 0]
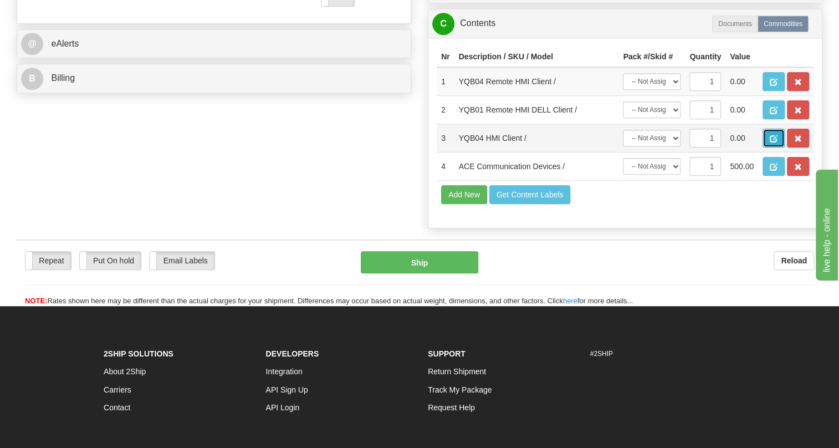
click at [777, 142] on span "button" at bounding box center [774, 138] width 8 height 7
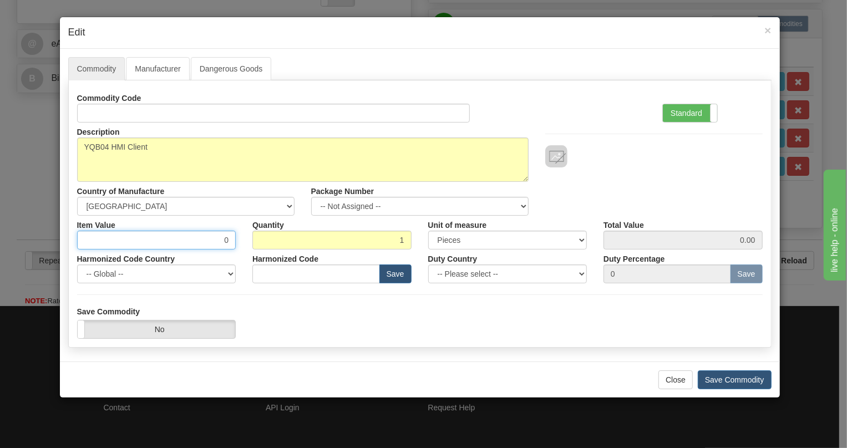
click at [213, 238] on input "0" at bounding box center [156, 240] width 159 height 19
type input "1500.00"
click at [735, 379] on button "Save Commodity" at bounding box center [734, 379] width 74 height 19
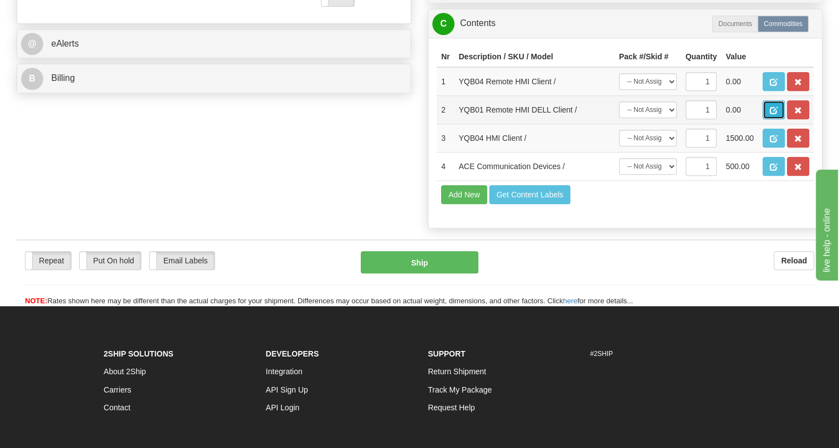
click at [775, 114] on span "button" at bounding box center [774, 110] width 8 height 7
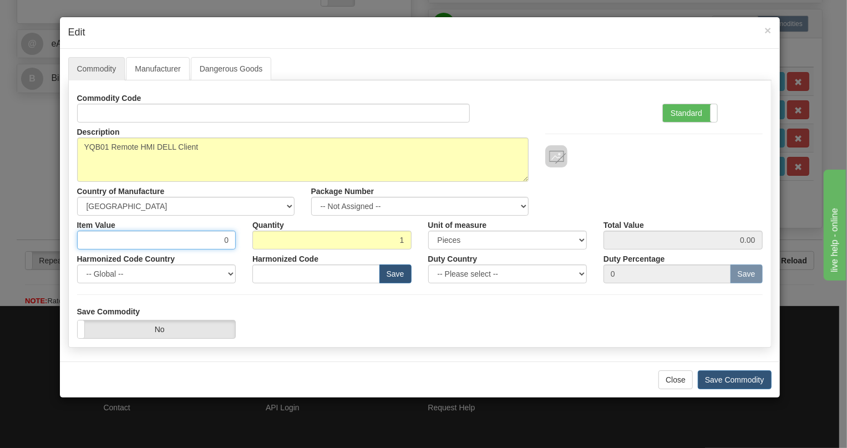
click at [226, 238] on input "0" at bounding box center [156, 240] width 159 height 19
type input "1450.00"
click at [729, 379] on button "Save Commodity" at bounding box center [734, 379] width 74 height 19
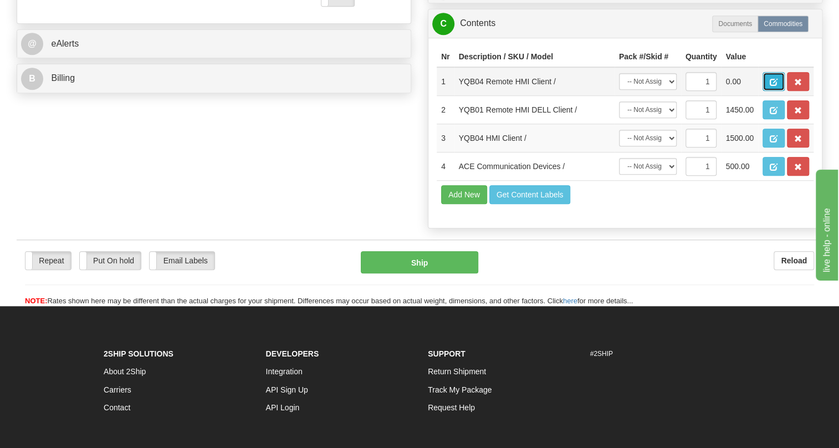
click at [771, 86] on span "button" at bounding box center [774, 82] width 8 height 7
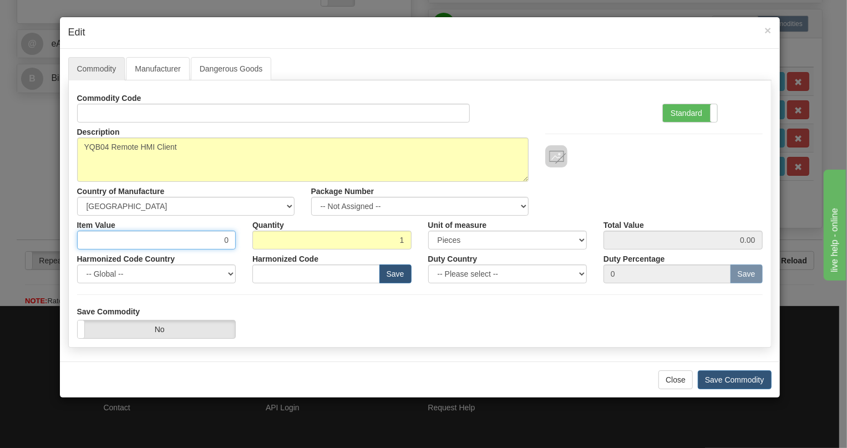
click at [218, 238] on input "0" at bounding box center [156, 240] width 159 height 19
type input "1450.00"
drag, startPoint x: 740, startPoint y: 381, endPoint x: 700, endPoint y: 349, distance: 51.6
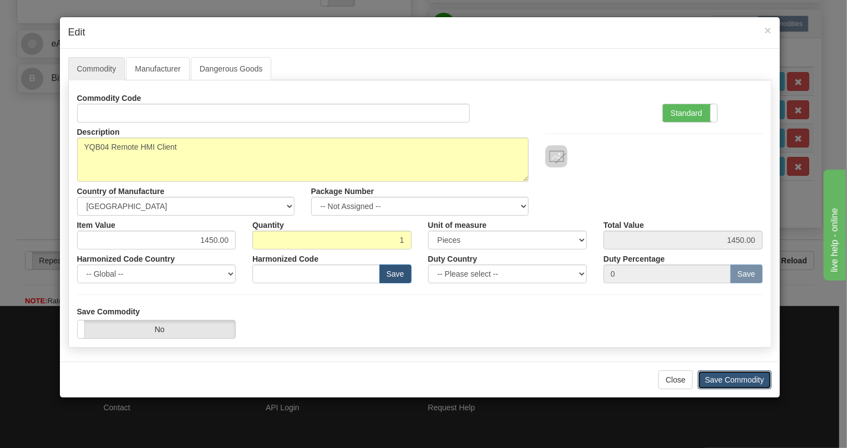
click at [739, 381] on button "Save Commodity" at bounding box center [734, 379] width 74 height 19
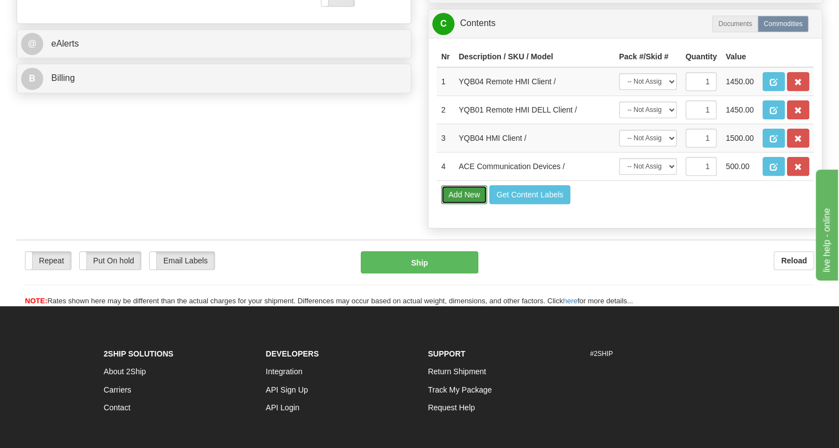
click at [464, 204] on button "Add New" at bounding box center [464, 194] width 46 height 19
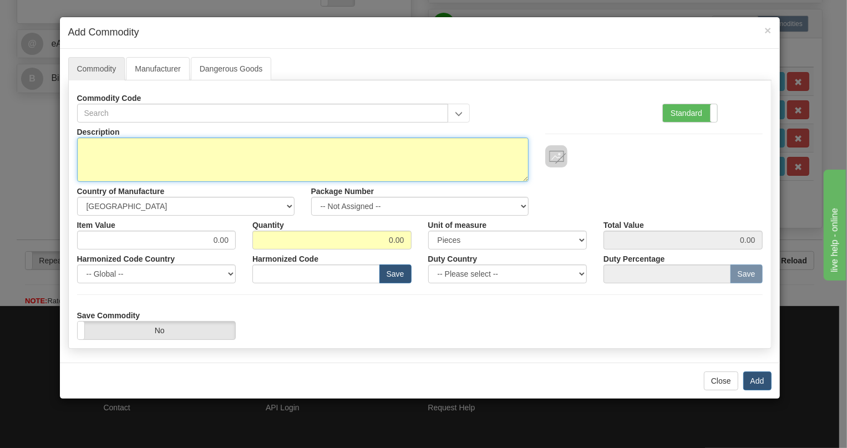
click at [127, 144] on textarea "Description" at bounding box center [302, 160] width 451 height 44
type textarea "YQB01 HMI Server"
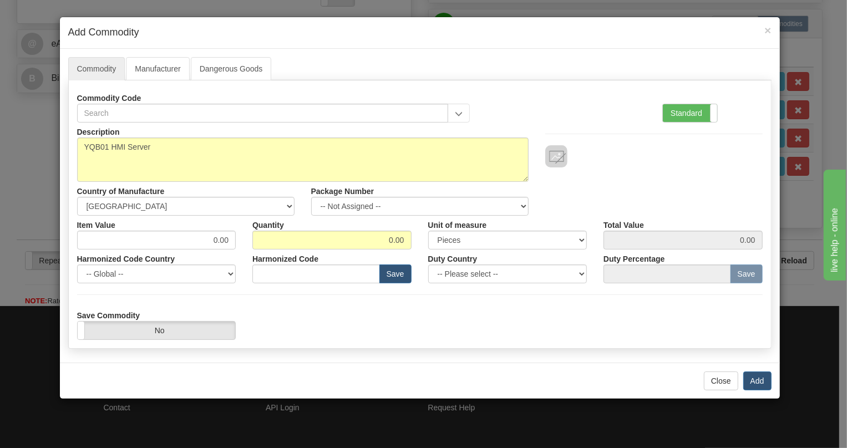
drag, startPoint x: 685, startPoint y: 113, endPoint x: 641, endPoint y: 116, distance: 43.4
click at [684, 113] on label "Standard" at bounding box center [690, 113] width 54 height 18
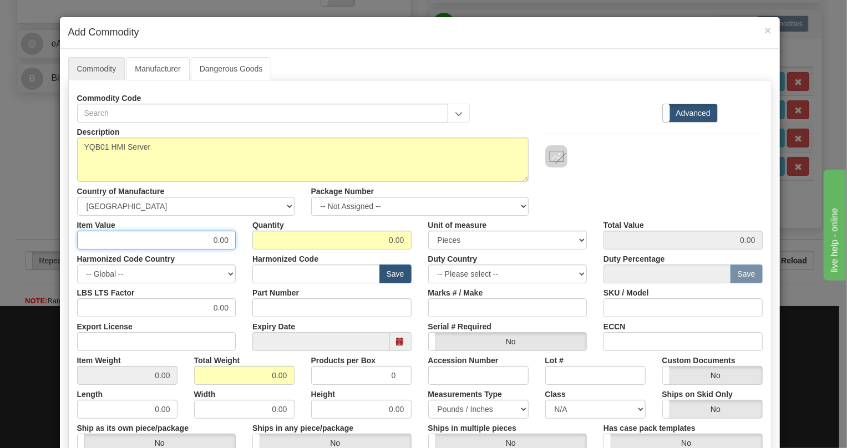
click at [216, 237] on input "0.00" at bounding box center [156, 240] width 159 height 19
type input "5500.00"
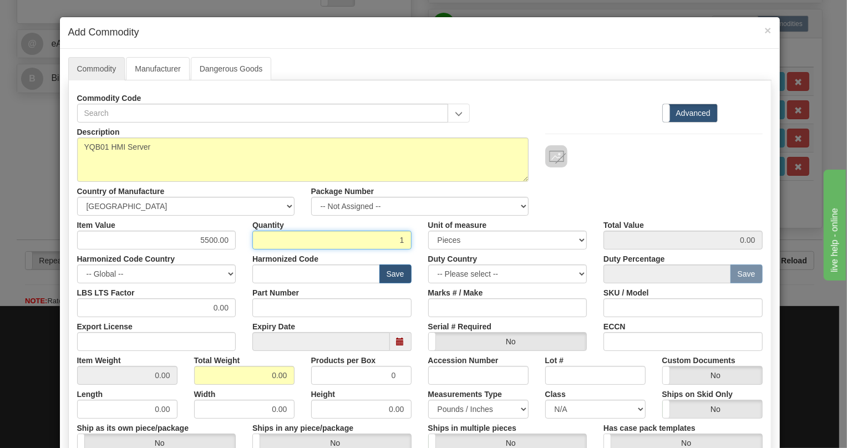
type input "1"
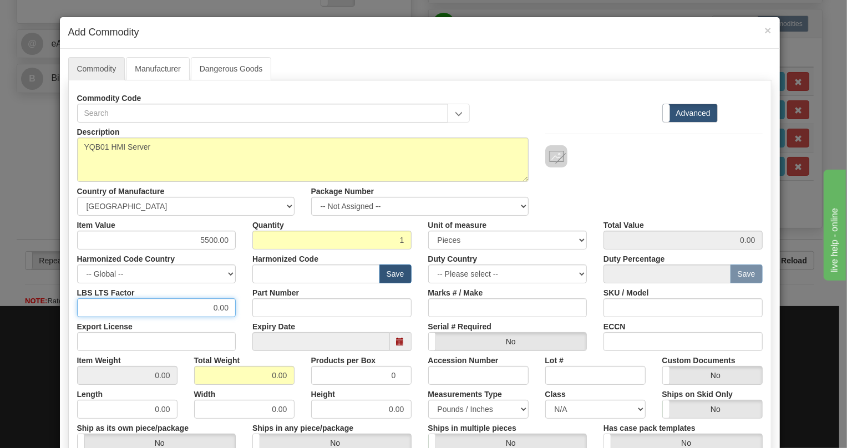
type input "5500.00"
click at [211, 302] on input "0.00" at bounding box center [156, 307] width 159 height 19
type input "1.00"
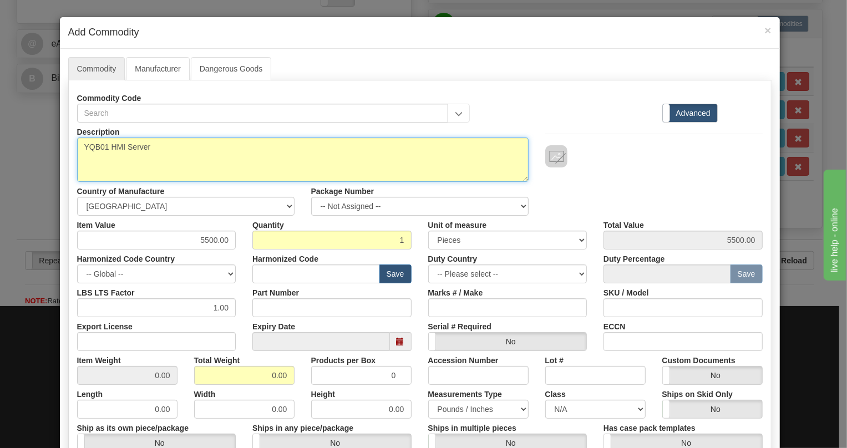
drag, startPoint x: 146, startPoint y: 147, endPoint x: 78, endPoint y: 150, distance: 68.8
click at [78, 150] on textarea "YQB01 HMI Server" at bounding box center [302, 160] width 451 height 44
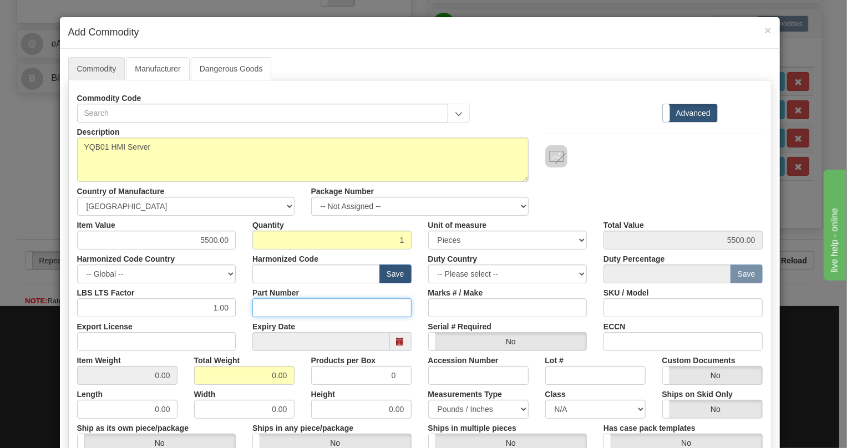
click at [265, 306] on input "Part Number" at bounding box center [331, 307] width 159 height 19
paste input "YQB01 HMI Server"
type input "YQB01 HMI Server"
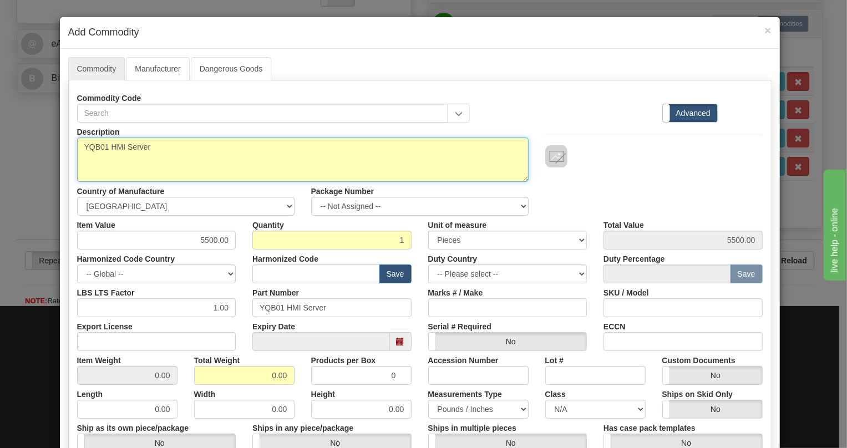
click at [118, 147] on textarea "YQB01 HMI Server" at bounding box center [302, 160] width 451 height 44
click at [117, 147] on textarea "YQB01 HMI Server" at bounding box center [302, 160] width 451 height 44
paste textarea "PowerEdge R360"
type textarea "PowerEdge R360"
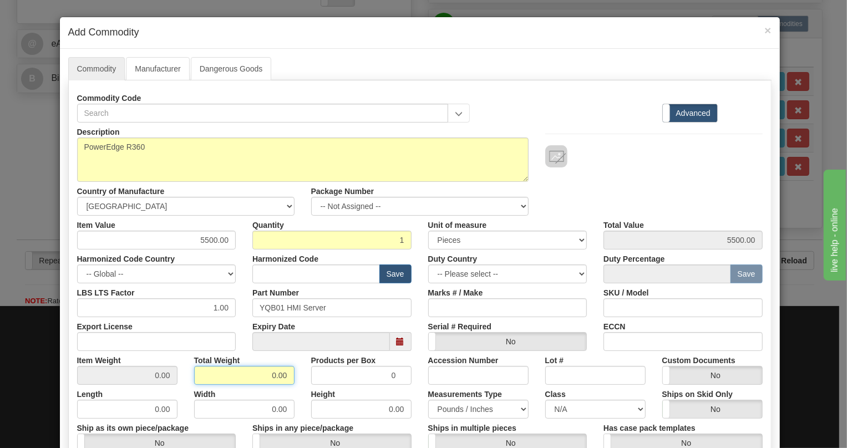
click at [257, 377] on input "0.00" at bounding box center [244, 375] width 100 height 19
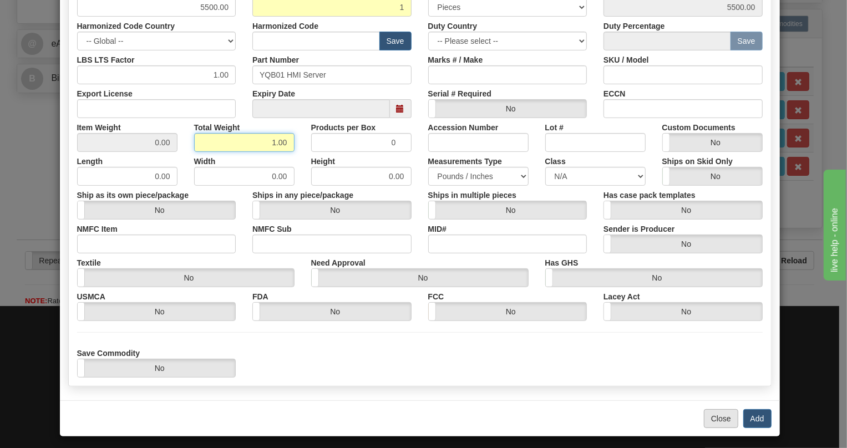
scroll to position [237, 0]
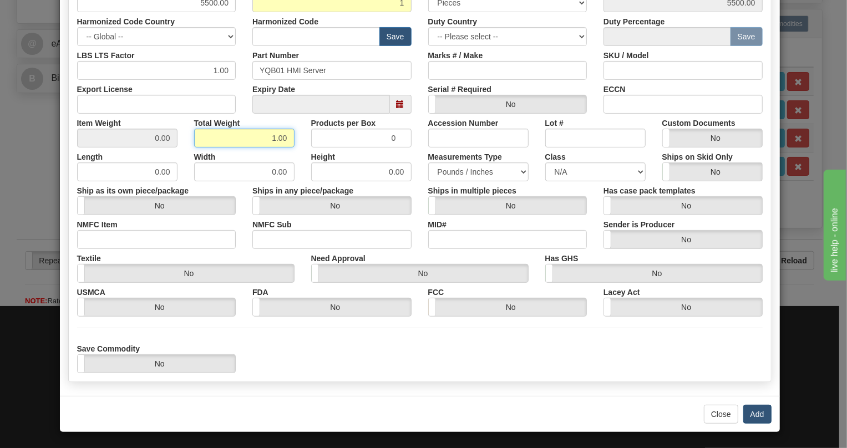
type input "1.00"
type input "1.0000"
click at [756, 413] on button "Add" at bounding box center [757, 414] width 28 height 19
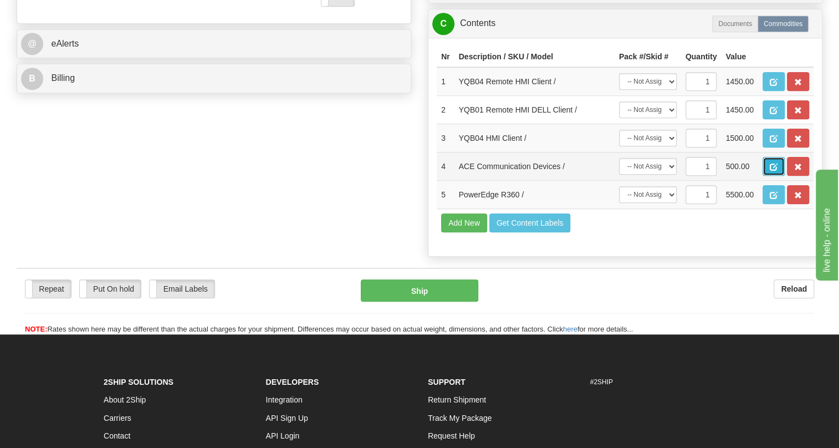
click at [775, 171] on span "button" at bounding box center [774, 167] width 8 height 7
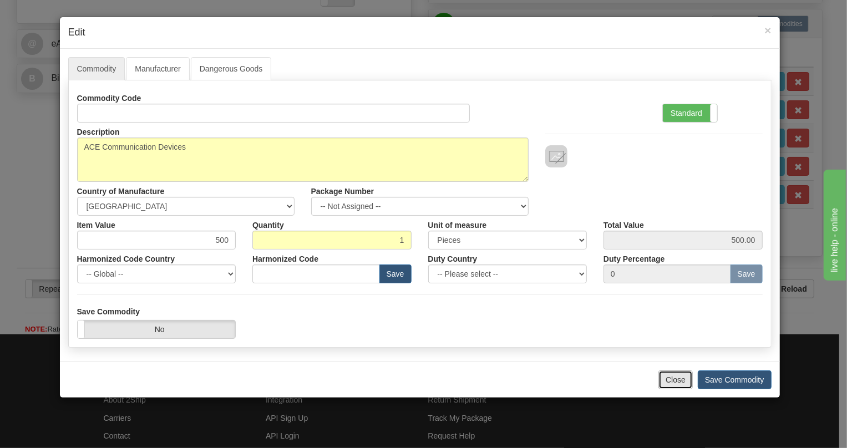
click at [682, 382] on button "Close" at bounding box center [675, 379] width 34 height 19
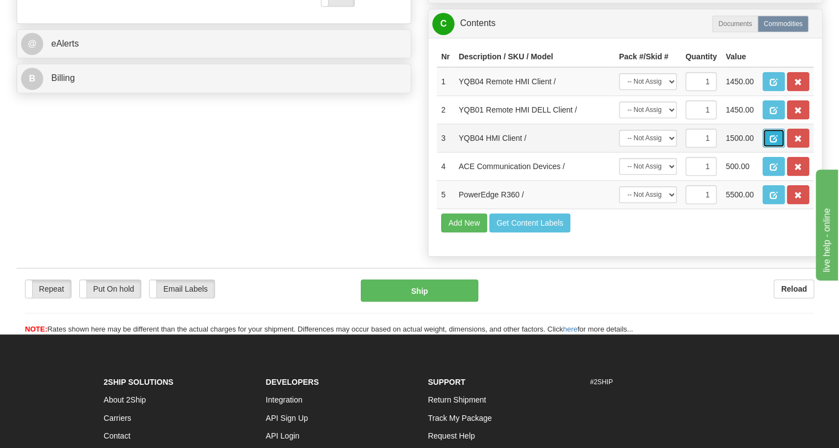
click at [773, 142] on span "button" at bounding box center [774, 138] width 8 height 7
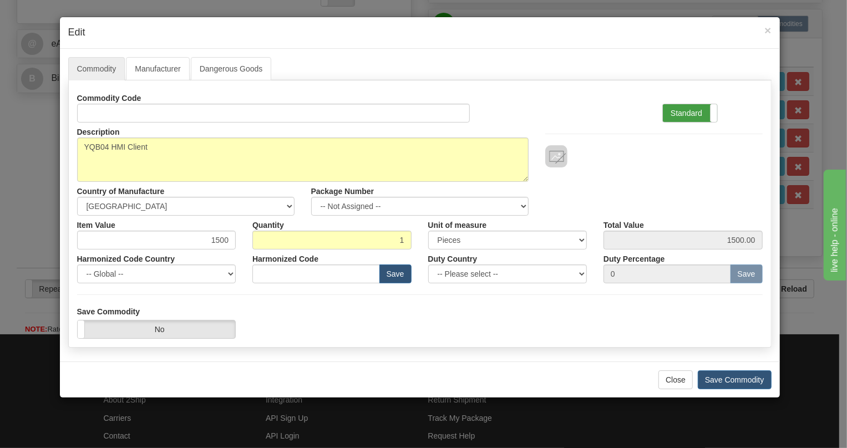
click at [681, 115] on label "Standard" at bounding box center [690, 113] width 54 height 18
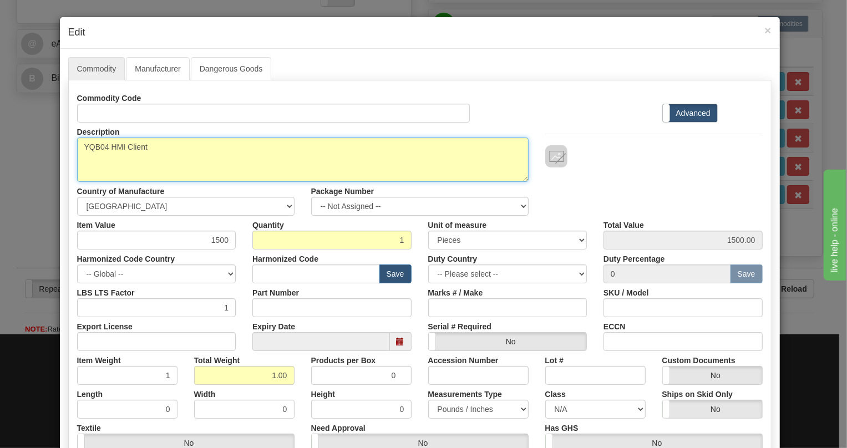
drag, startPoint x: 144, startPoint y: 145, endPoint x: 76, endPoint y: 147, distance: 68.3
click at [77, 147] on textarea "YQB04 HMI Client" at bounding box center [302, 160] width 451 height 44
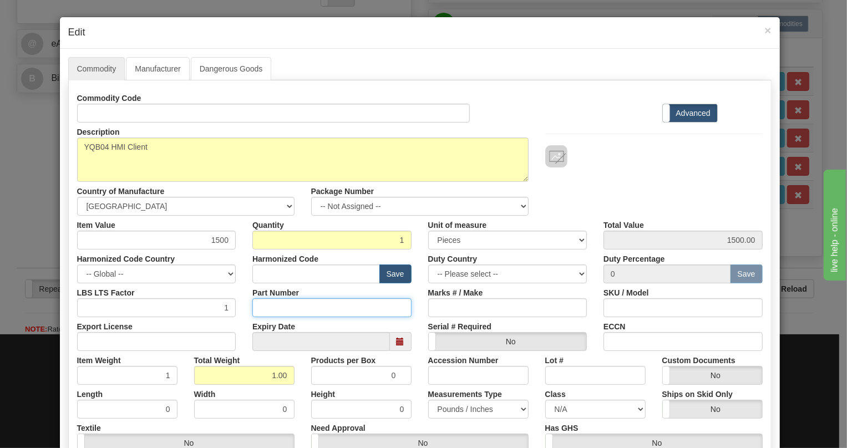
click at [266, 309] on input "Part Number" at bounding box center [331, 307] width 159 height 19
paste input "YQB04 HMI Client"
type input "YQB04 HMI Client"
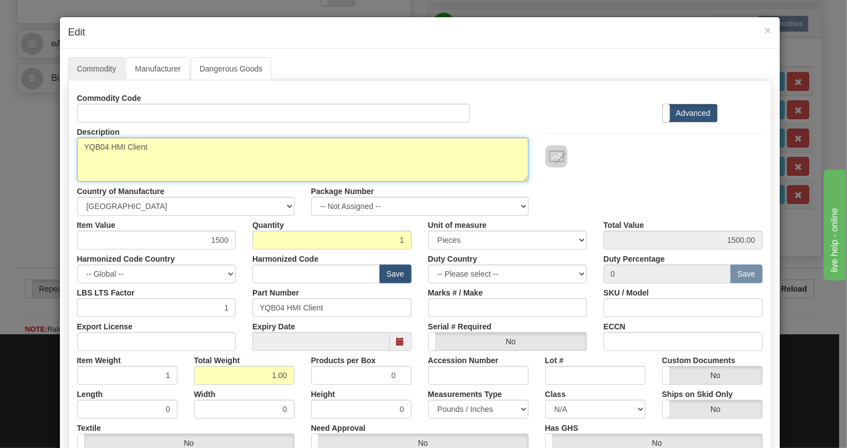
click at [133, 147] on textarea "YQB04 HMI Client" at bounding box center [302, 160] width 451 height 44
paste textarea "DELL Precision 3680 Tower"
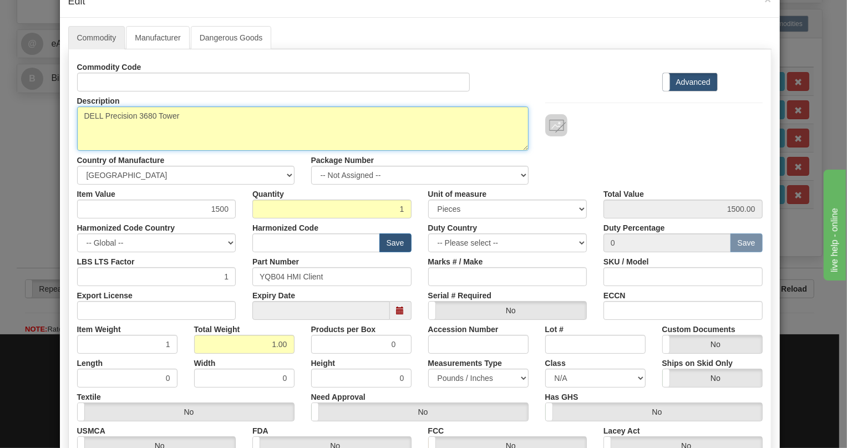
scroll to position [169, 0]
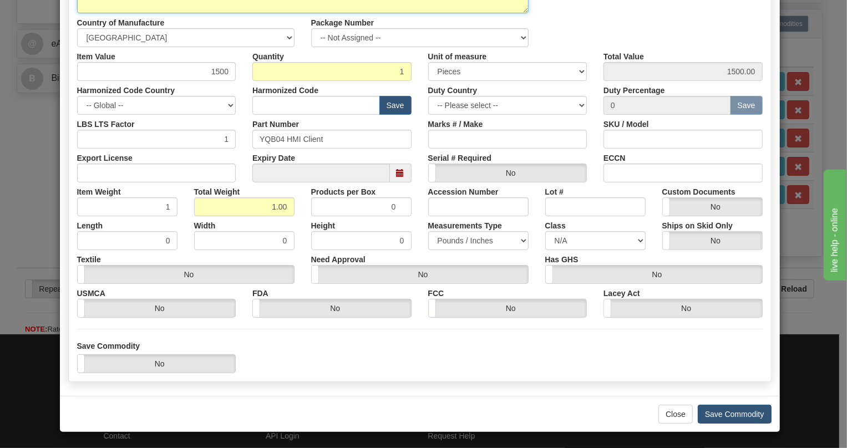
type textarea "DELL Precision 3680 Tower"
click at [720, 414] on button "Save Commodity" at bounding box center [734, 414] width 74 height 19
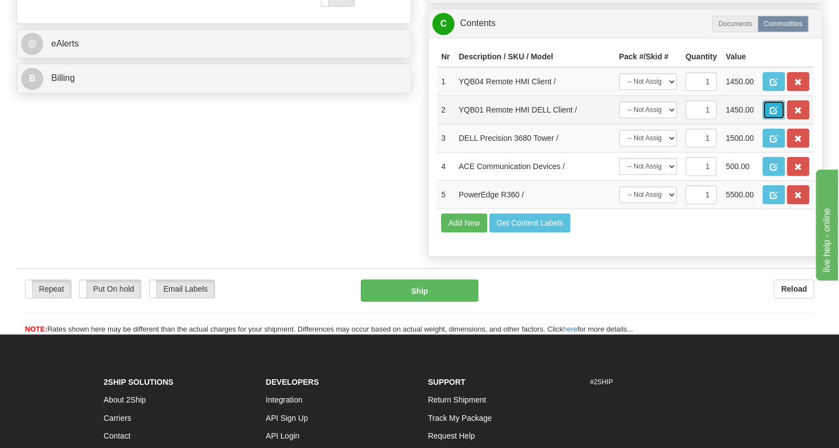
click at [774, 114] on span "button" at bounding box center [774, 110] width 8 height 7
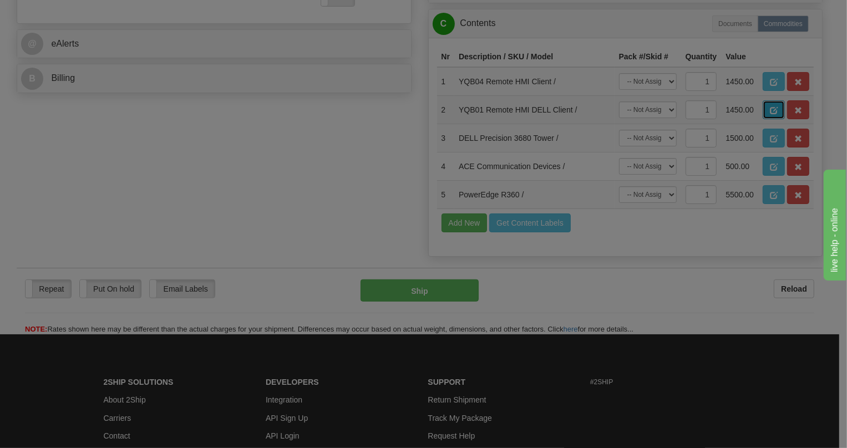
scroll to position [0, 0]
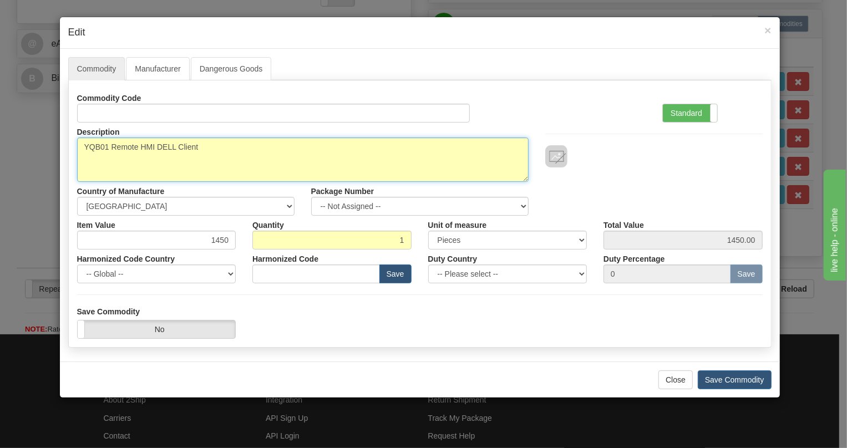
drag, startPoint x: 200, startPoint y: 147, endPoint x: 74, endPoint y: 147, distance: 125.3
click at [74, 147] on div "Description YQB01 Remote HMI DELL Client" at bounding box center [303, 152] width 468 height 59
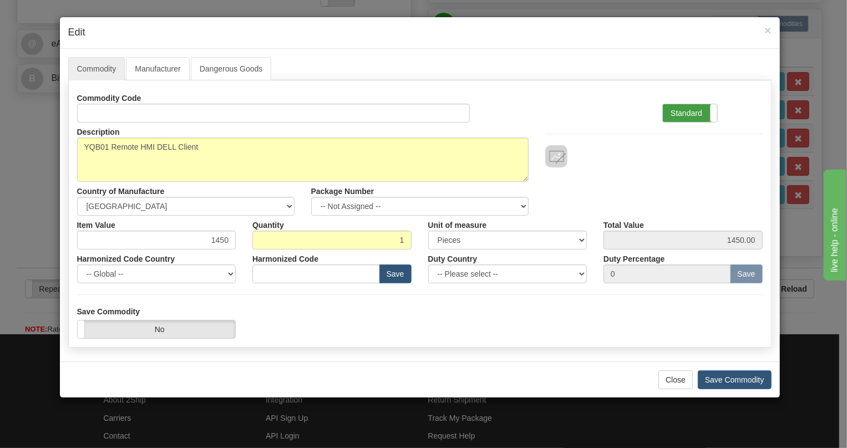
click at [689, 110] on label "Standard" at bounding box center [690, 113] width 54 height 18
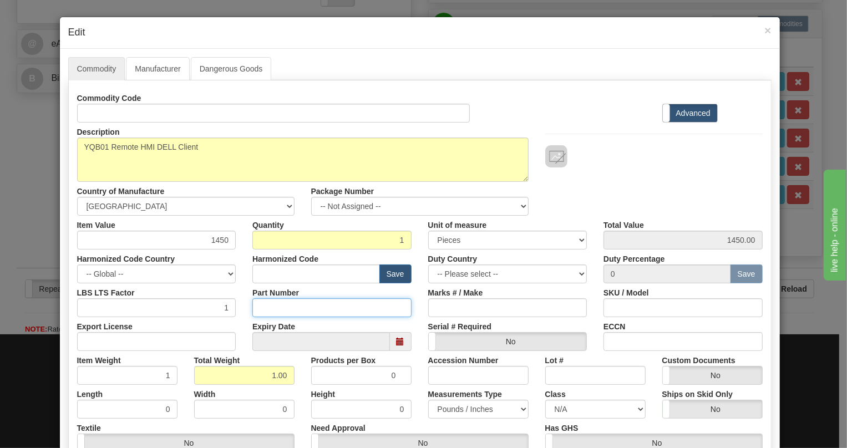
click at [262, 308] on input "Part Number" at bounding box center [331, 307] width 159 height 19
paste input "YQB01 Remote HMI DELL Client"
type input "YQB01 Remote HMI DELL Client"
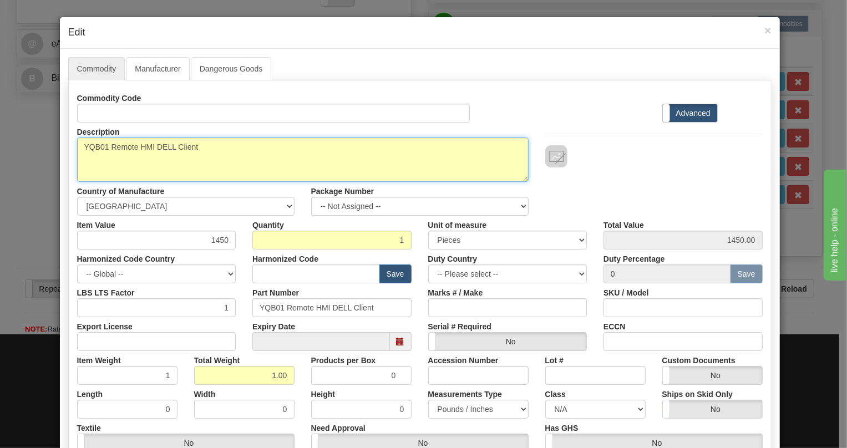
click at [157, 144] on textarea "YQB01 Remote HMI DELL Client" at bounding box center [302, 160] width 451 height 44
paste textarea "Dell Pro Tower Plus XE5 QBT1250"
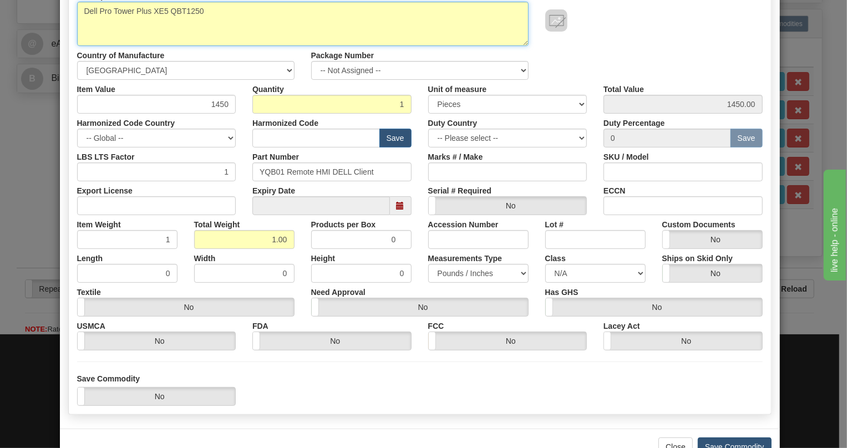
scroll to position [169, 0]
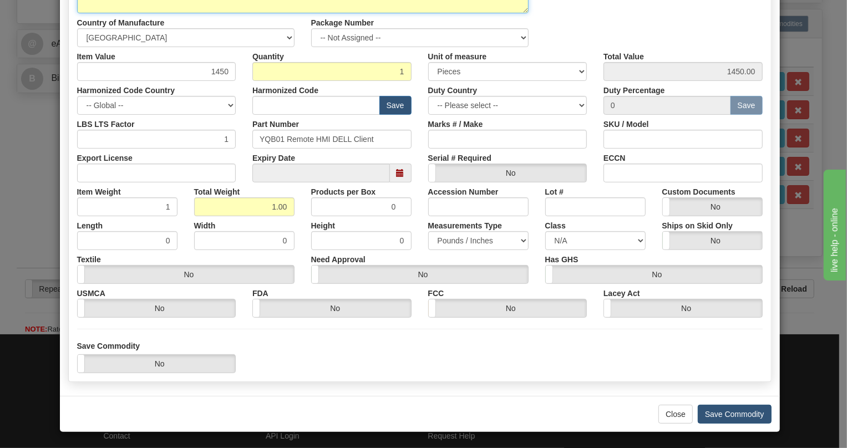
type textarea "Dell Pro Tower Plus XE5 QBT1250"
click at [725, 414] on button "Save Commodity" at bounding box center [734, 414] width 74 height 19
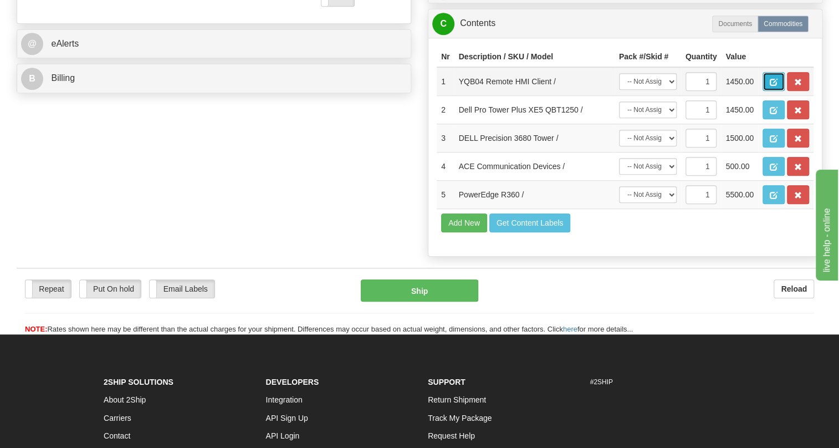
click at [771, 86] on span "button" at bounding box center [774, 82] width 8 height 7
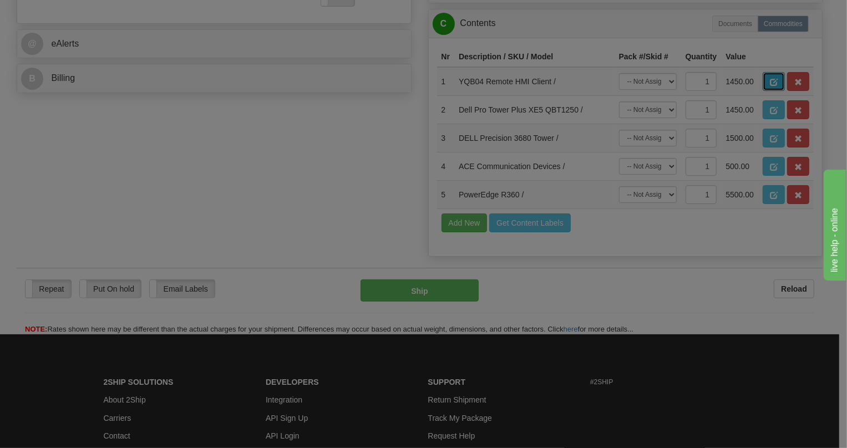
scroll to position [0, 0]
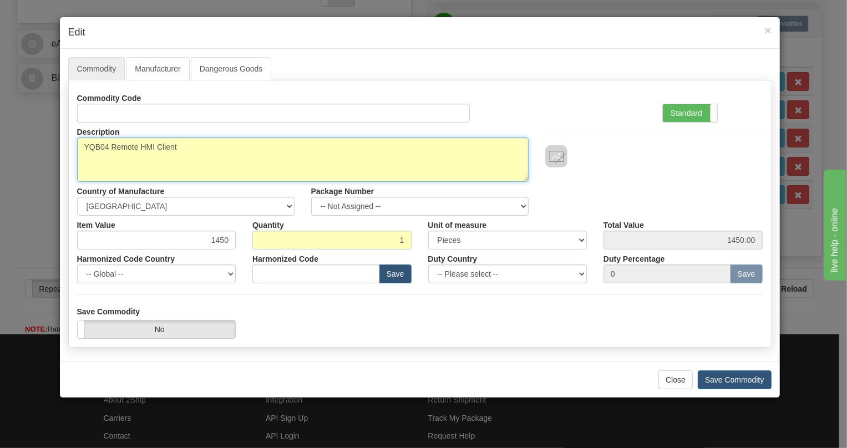
drag, startPoint x: 172, startPoint y: 145, endPoint x: 77, endPoint y: 146, distance: 94.8
click at [77, 146] on textarea "YQB04 Remote HMI Client" at bounding box center [302, 160] width 451 height 44
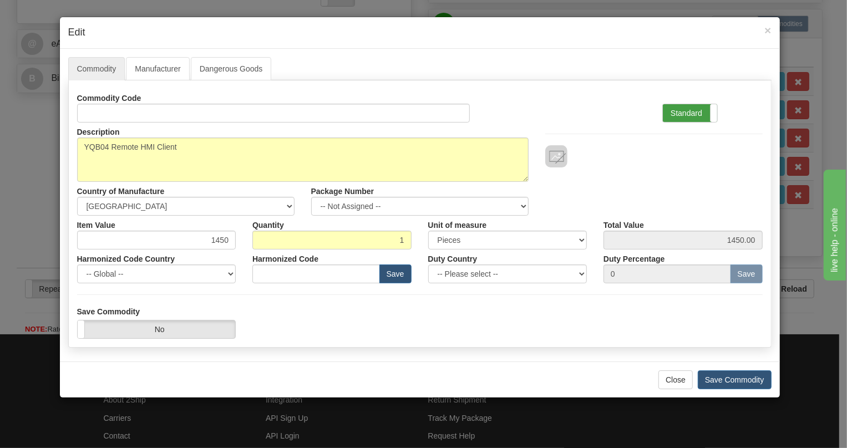
click at [685, 113] on label "Standard" at bounding box center [690, 113] width 54 height 18
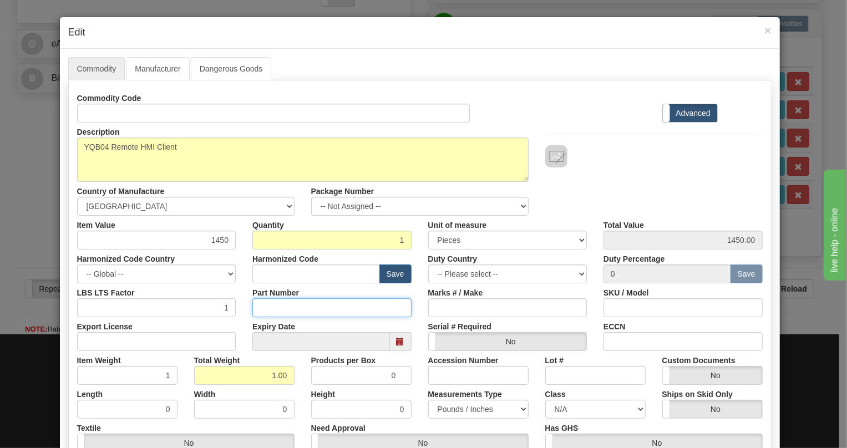
click at [275, 310] on input "Part Number" at bounding box center [331, 307] width 159 height 19
paste input "YQB04 Remote HMI Client"
type input "YQB04 Remote HMI Client"
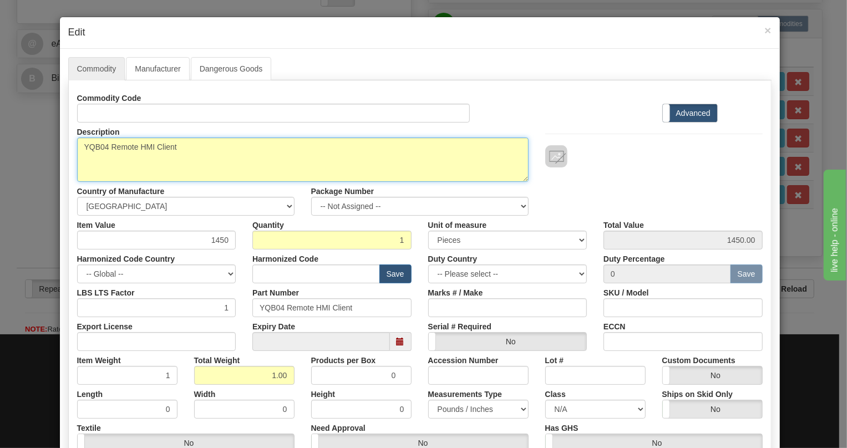
click at [157, 147] on textarea "YQB04 Remote HMI Client" at bounding box center [302, 160] width 451 height 44
paste textarea "Dell Pro Tower Plus XE5 QBT1250"
type textarea "Dell Pro Tower Plus XE5 QBT1250"
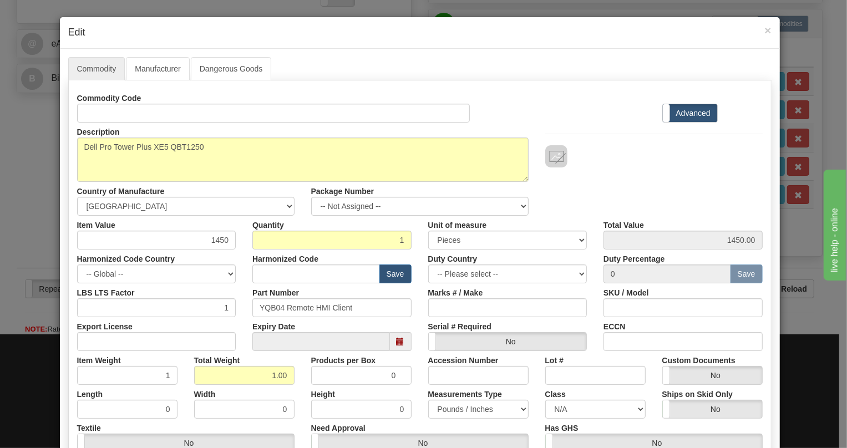
click at [237, 323] on div "Export License" at bounding box center [157, 334] width 176 height 34
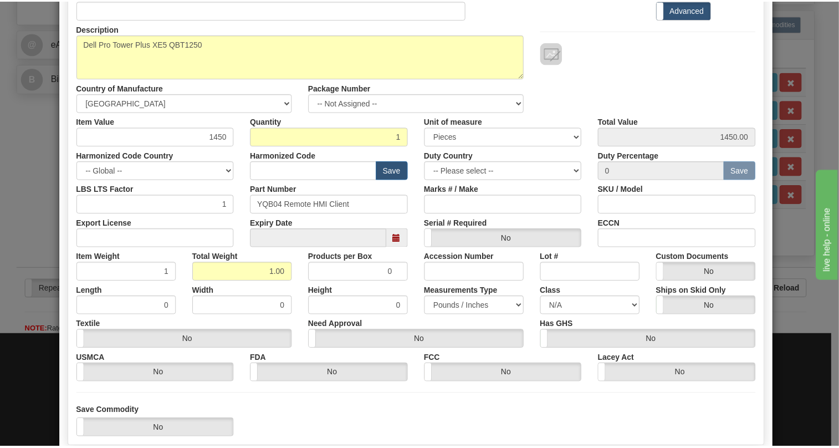
scroll to position [151, 0]
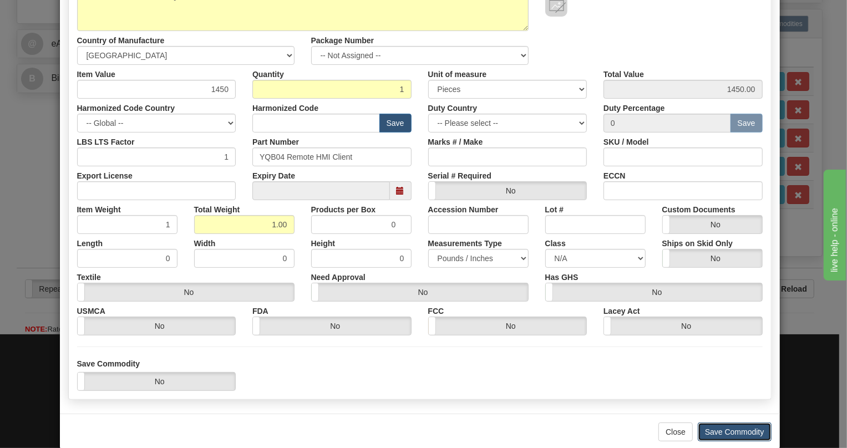
click at [722, 432] on button "Save Commodity" at bounding box center [734, 431] width 74 height 19
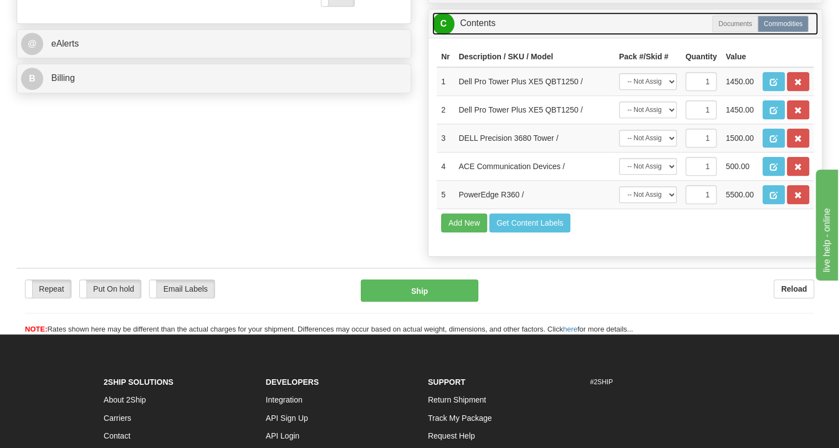
click at [485, 35] on link "C Contents" at bounding box center [625, 23] width 386 height 23
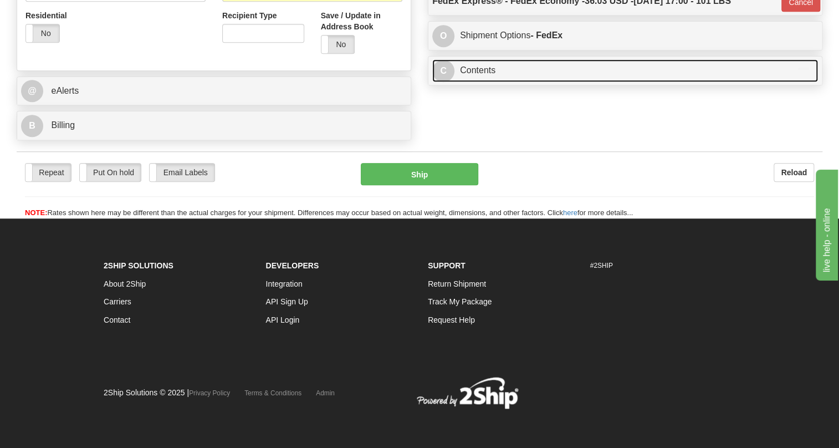
scroll to position [448, 0]
click at [476, 72] on link "C Contents" at bounding box center [625, 70] width 386 height 23
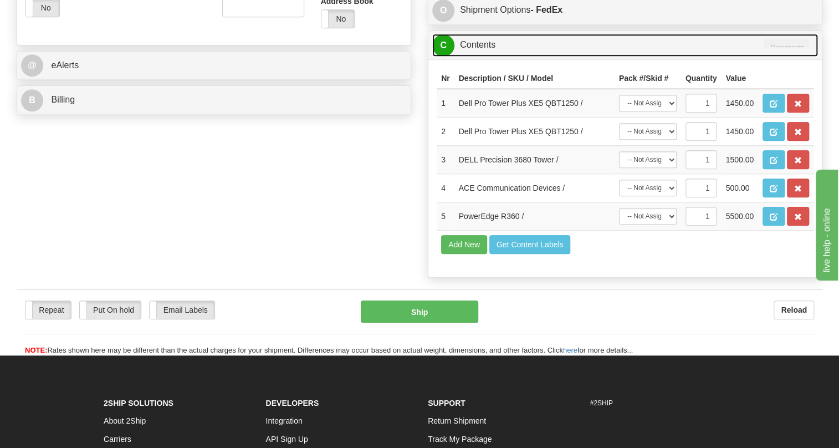
scroll to position [470, 0]
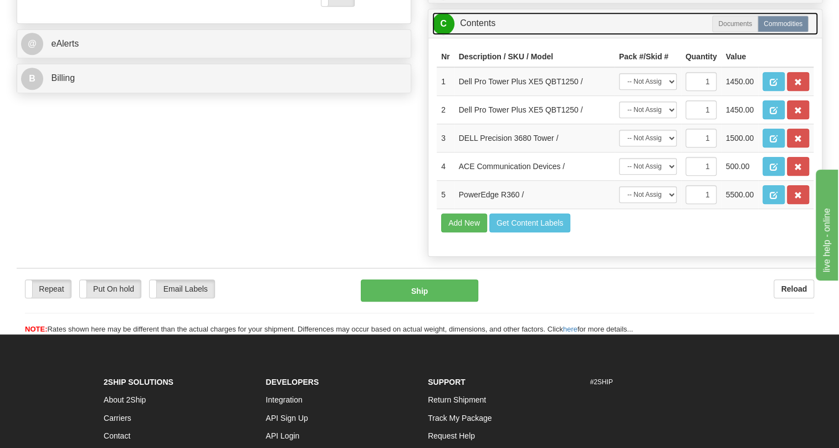
click at [488, 35] on link "C Contents" at bounding box center [625, 23] width 386 height 23
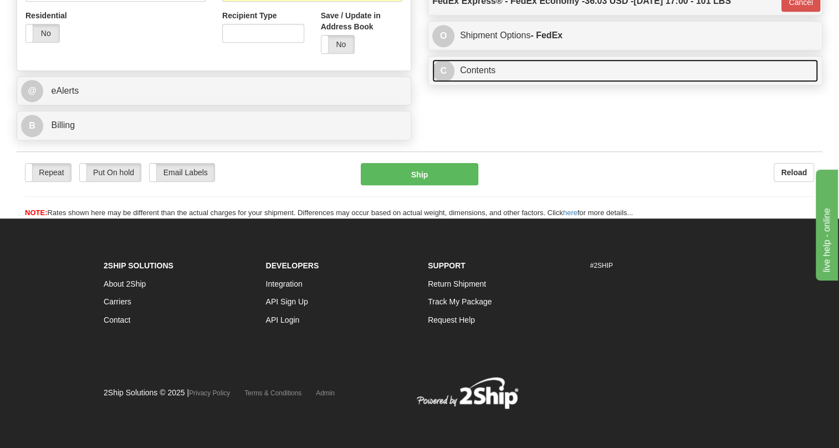
scroll to position [448, 0]
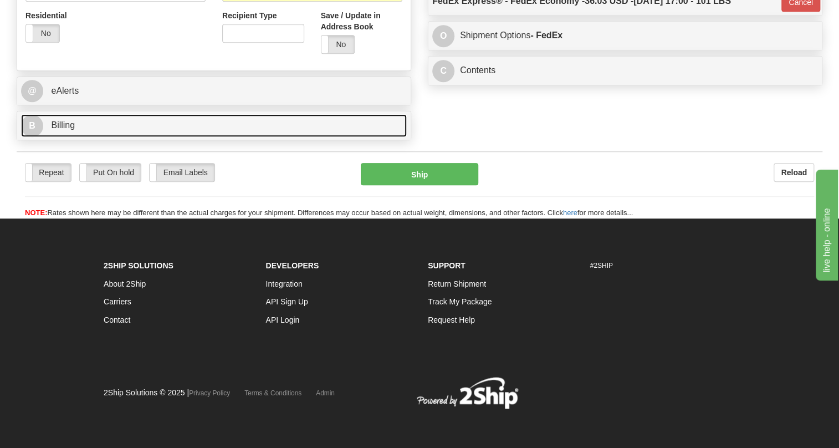
click at [55, 127] on span "Billing" at bounding box center [63, 124] width 24 height 9
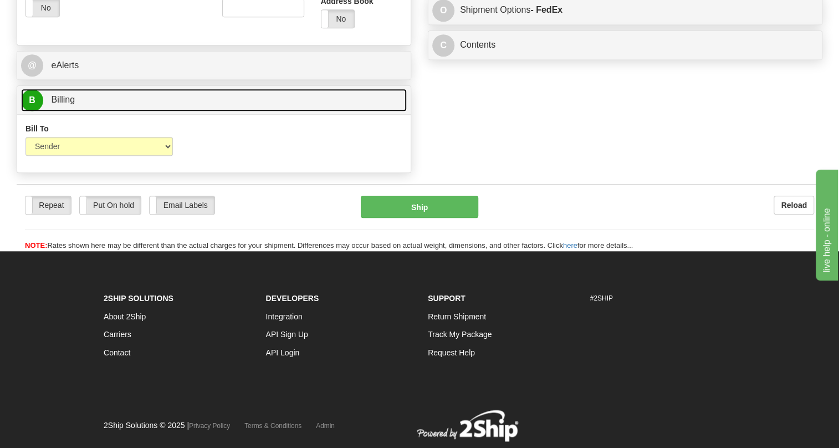
click at [55, 104] on span "Billing" at bounding box center [63, 99] width 24 height 9
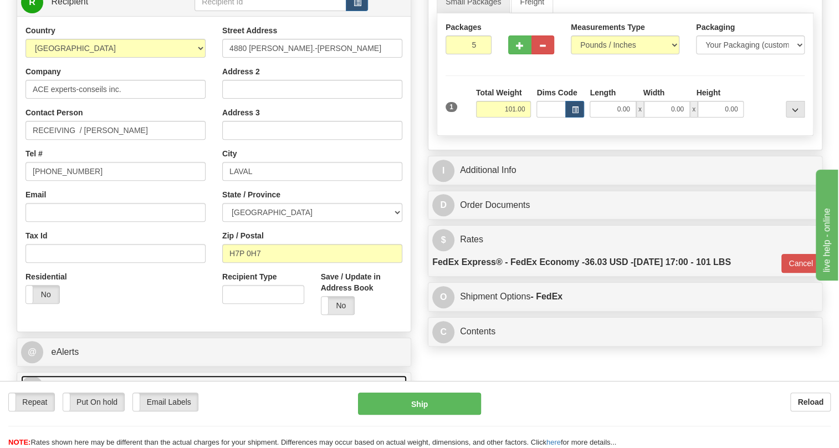
scroll to position [145, 0]
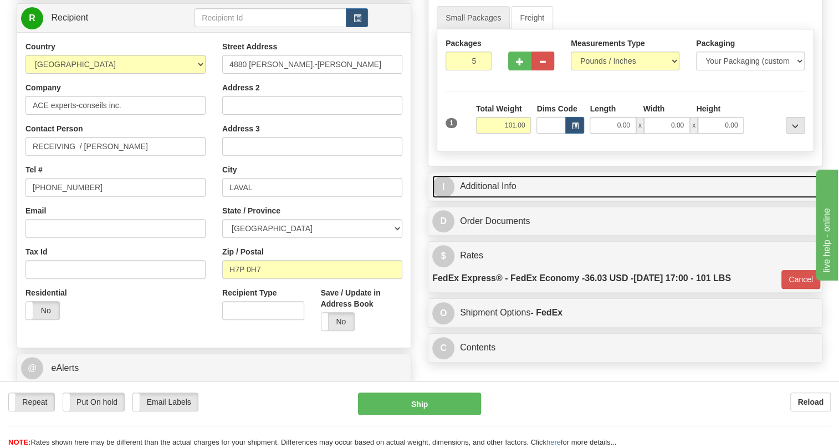
click at [494, 198] on link "I Additional Info" at bounding box center [625, 186] width 386 height 23
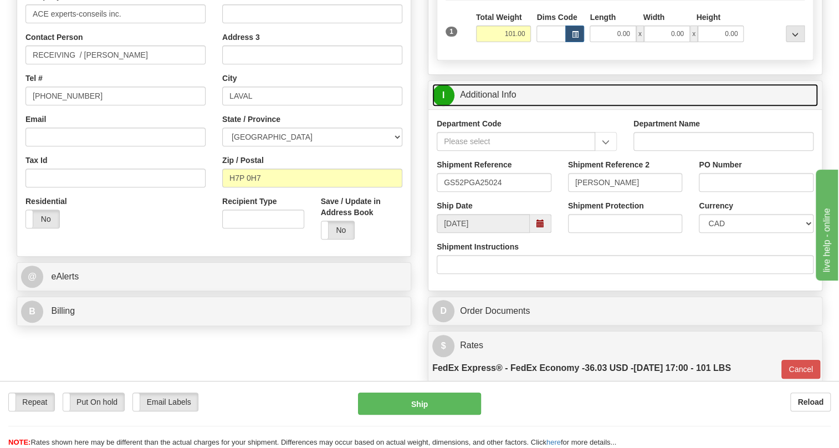
scroll to position [297, 0]
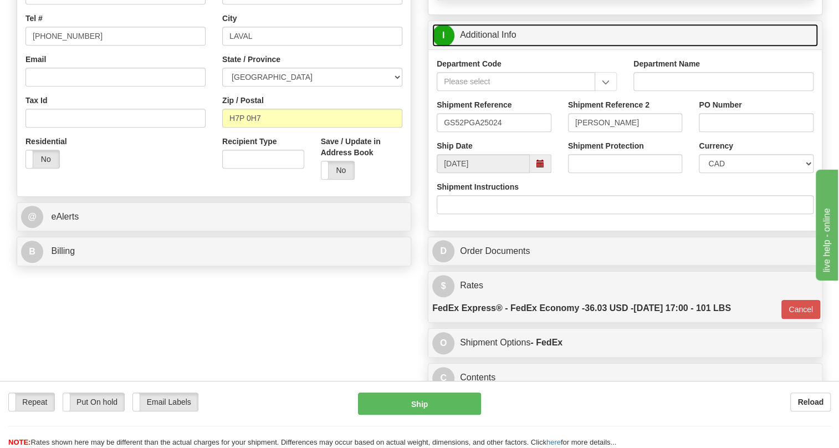
click at [504, 47] on link "I Additional Info" at bounding box center [625, 35] width 386 height 23
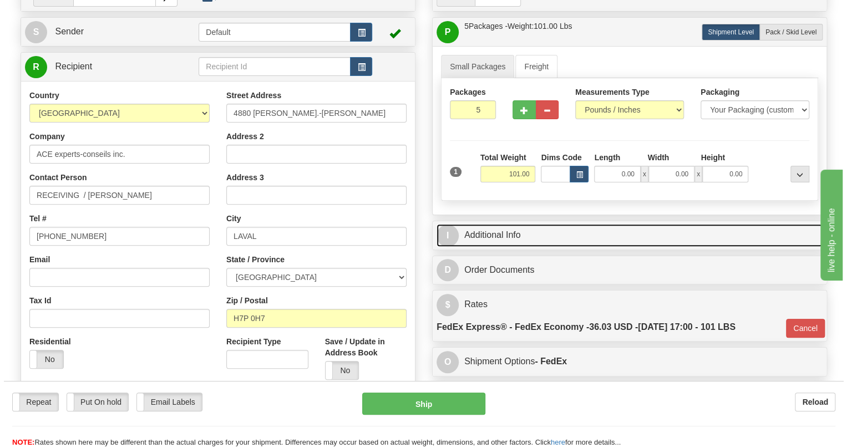
scroll to position [95, 0]
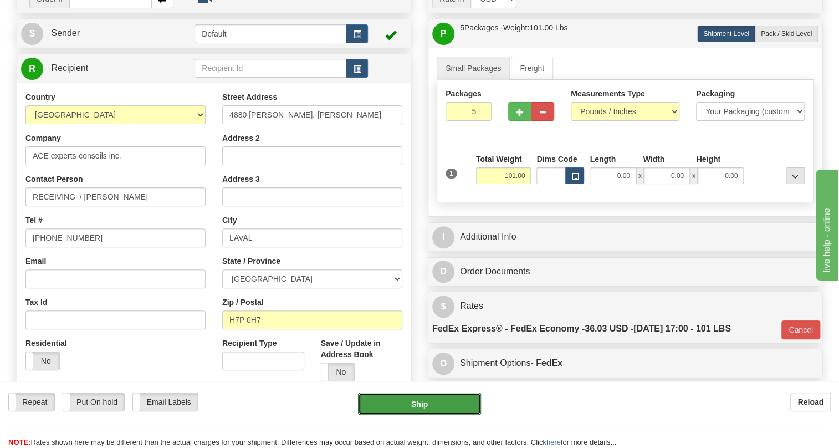
drag, startPoint x: 421, startPoint y: 405, endPoint x: 249, endPoint y: 410, distance: 172.0
click at [223, 424] on div "Repeat Repeat Put On hold Put On hold Print Order Slip Print Order Slip Email L…" at bounding box center [419, 420] width 839 height 55
click at [417, 403] on button "Ship" at bounding box center [419, 404] width 123 height 22
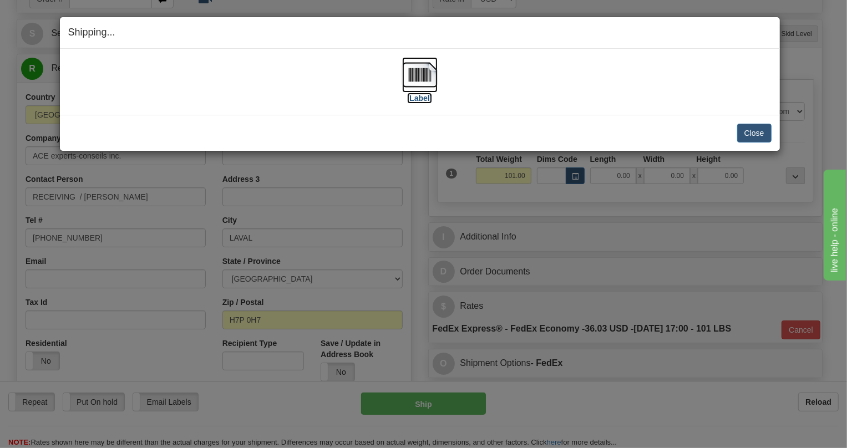
click at [421, 71] on img at bounding box center [419, 74] width 35 height 35
click at [756, 134] on button "Close" at bounding box center [754, 133] width 34 height 19
